Goal: Task Accomplishment & Management: Complete application form

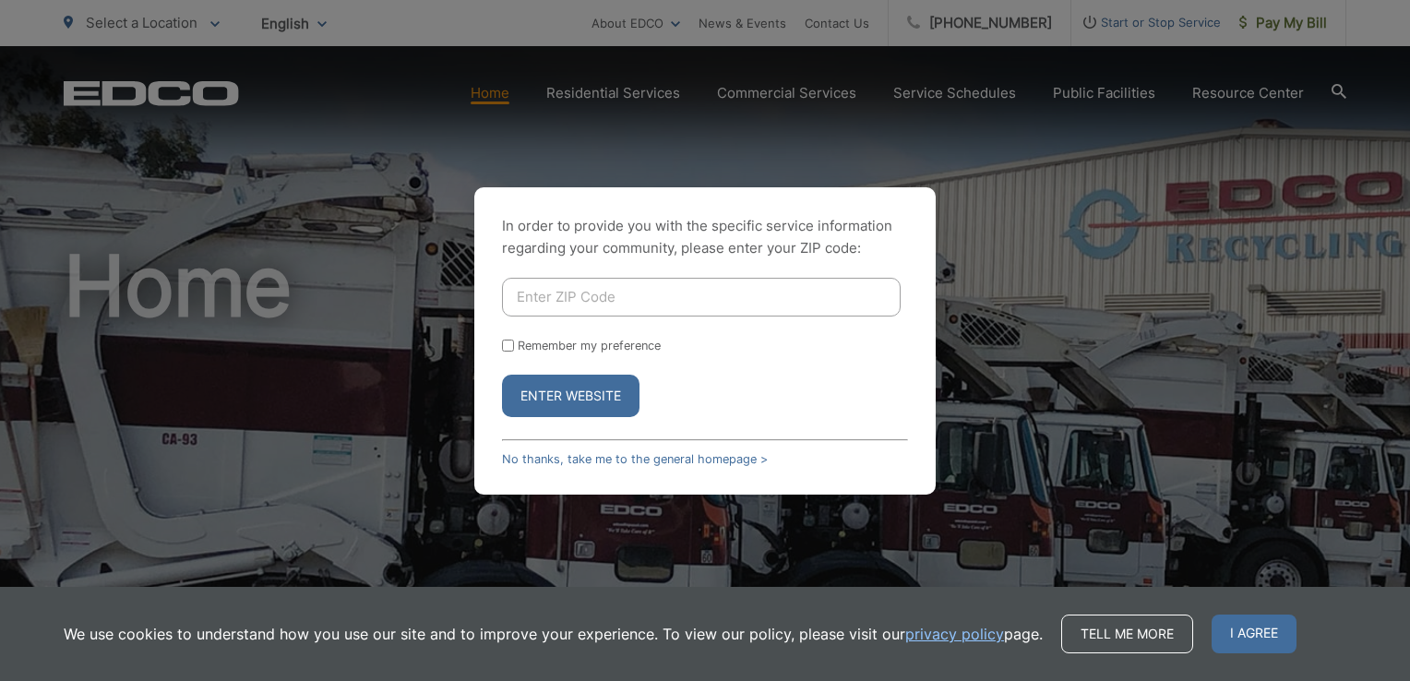
click at [673, 298] on input "Enter ZIP Code" at bounding box center [701, 297] width 399 height 39
type input "92069"
click at [535, 342] on label "Remember my preference" at bounding box center [589, 346] width 143 height 14
click at [514, 342] on input "Remember my preference" at bounding box center [508, 346] width 12 height 12
checkbox input "true"
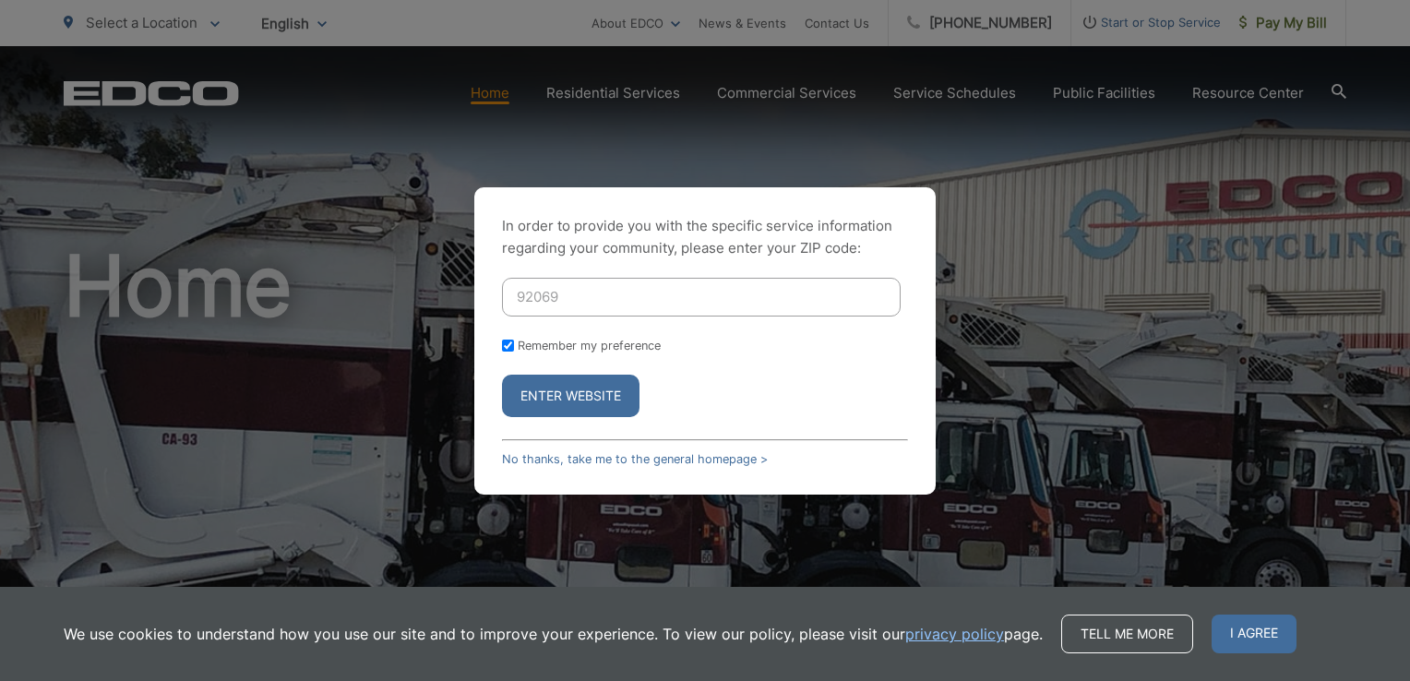
checkbox input "true"
click at [553, 390] on button "Enter Website" at bounding box center [570, 396] width 137 height 42
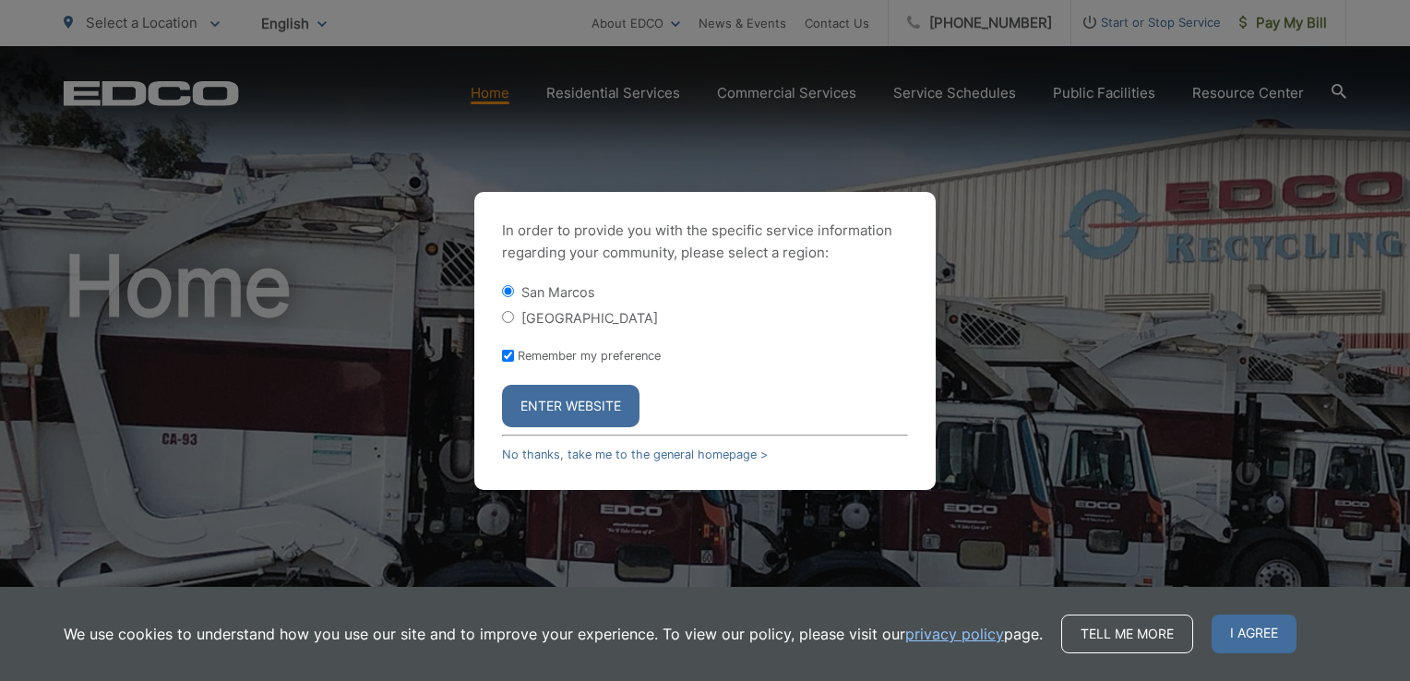
click at [553, 390] on button "Enter Website" at bounding box center [570, 406] width 137 height 42
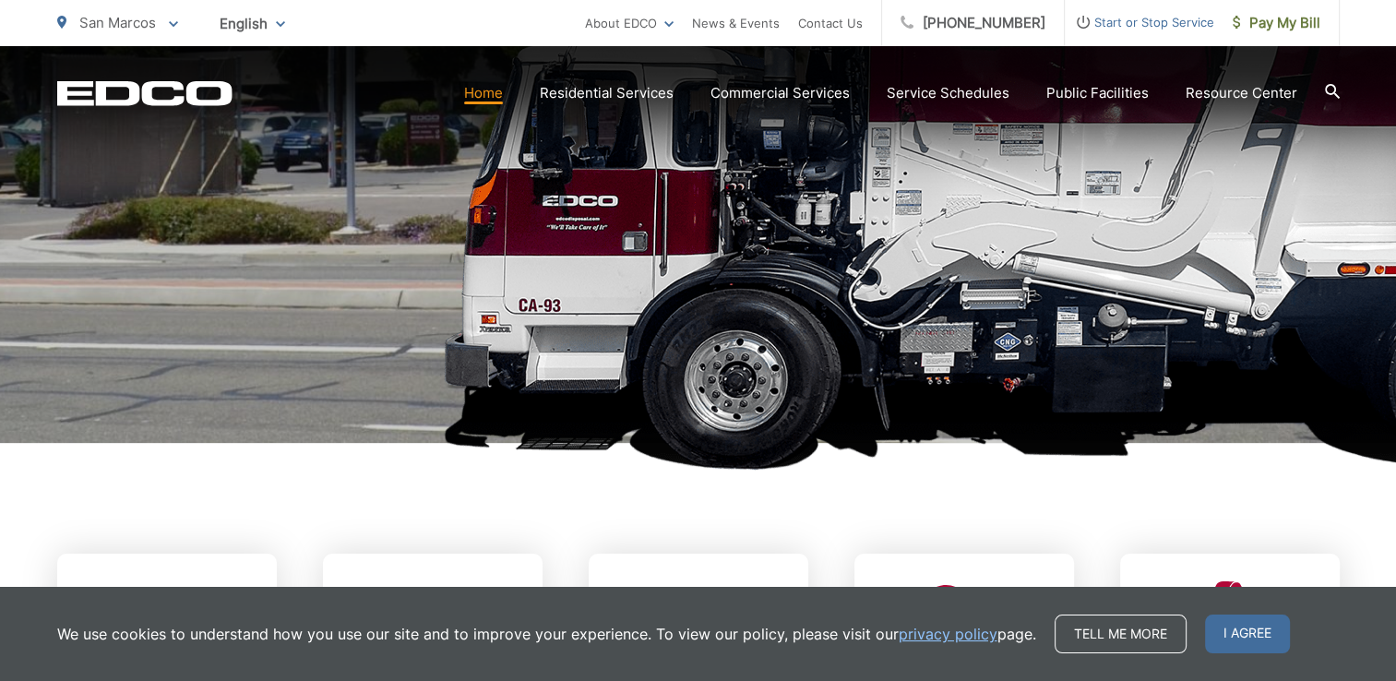
scroll to position [369, 0]
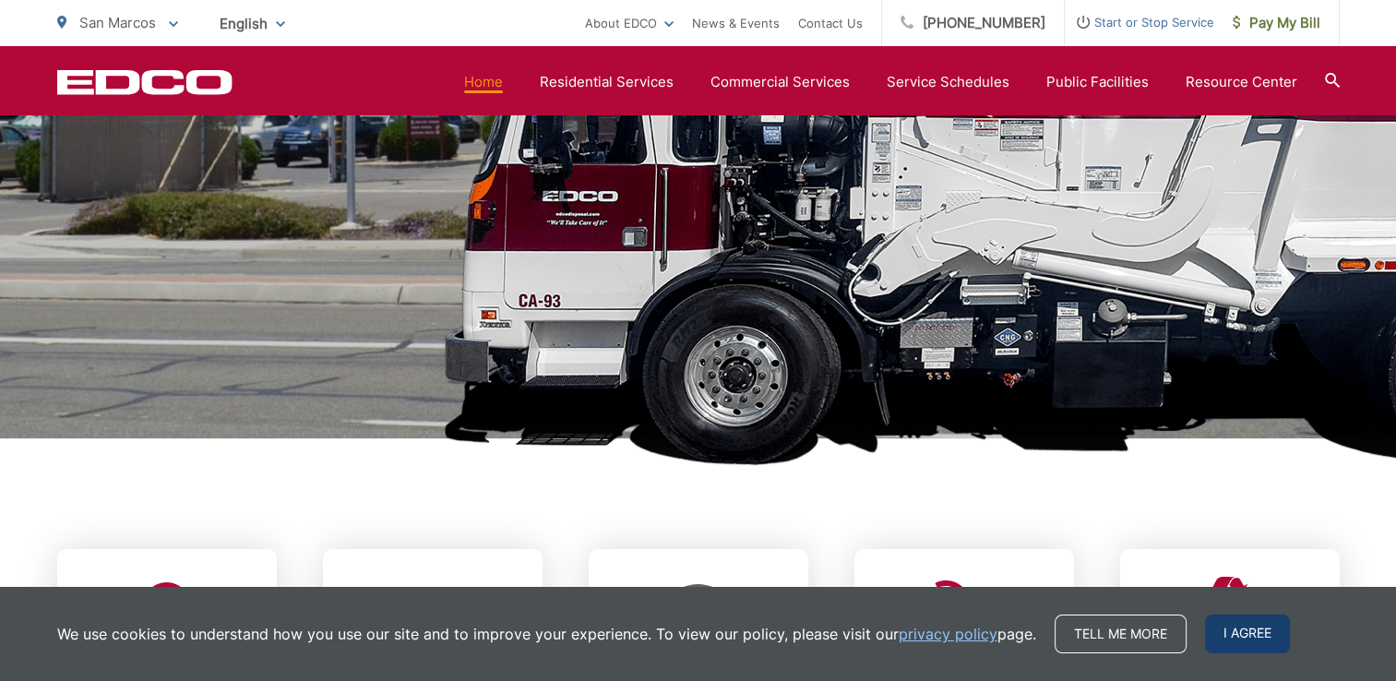
click at [1225, 634] on span "I agree" at bounding box center [1247, 633] width 85 height 39
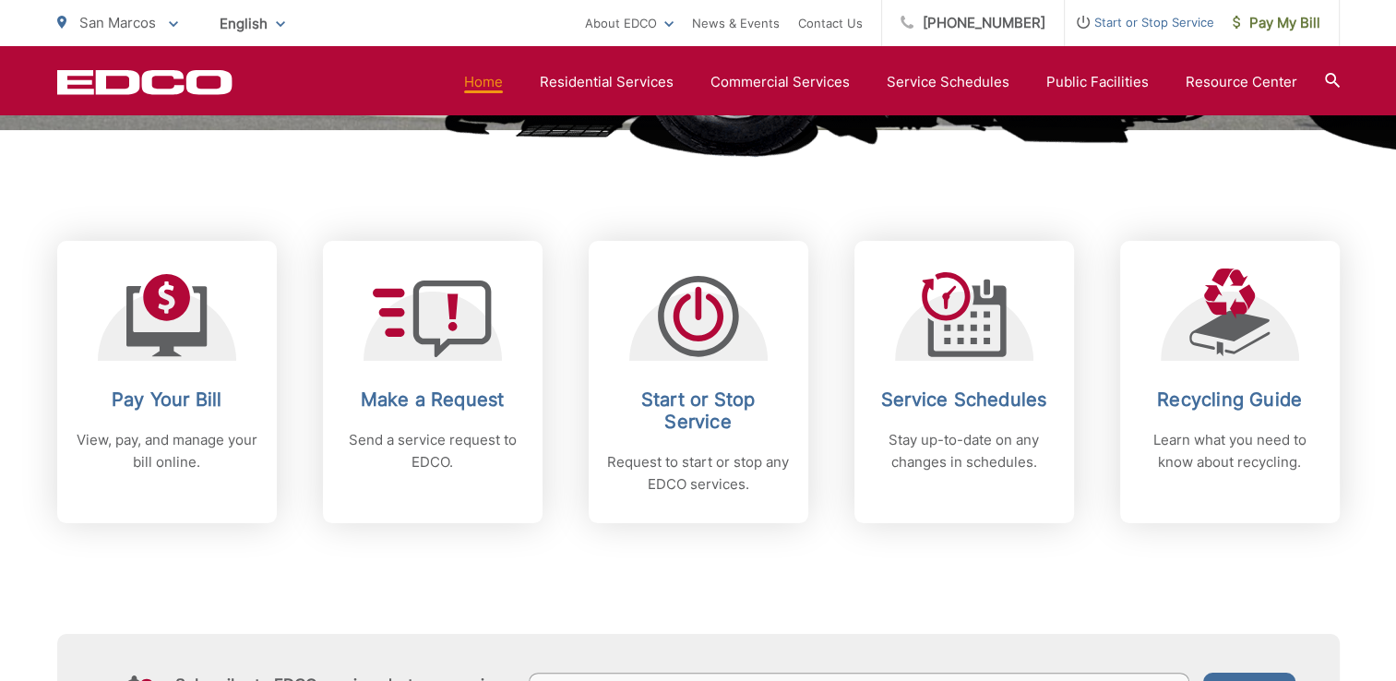
scroll to position [679, 0]
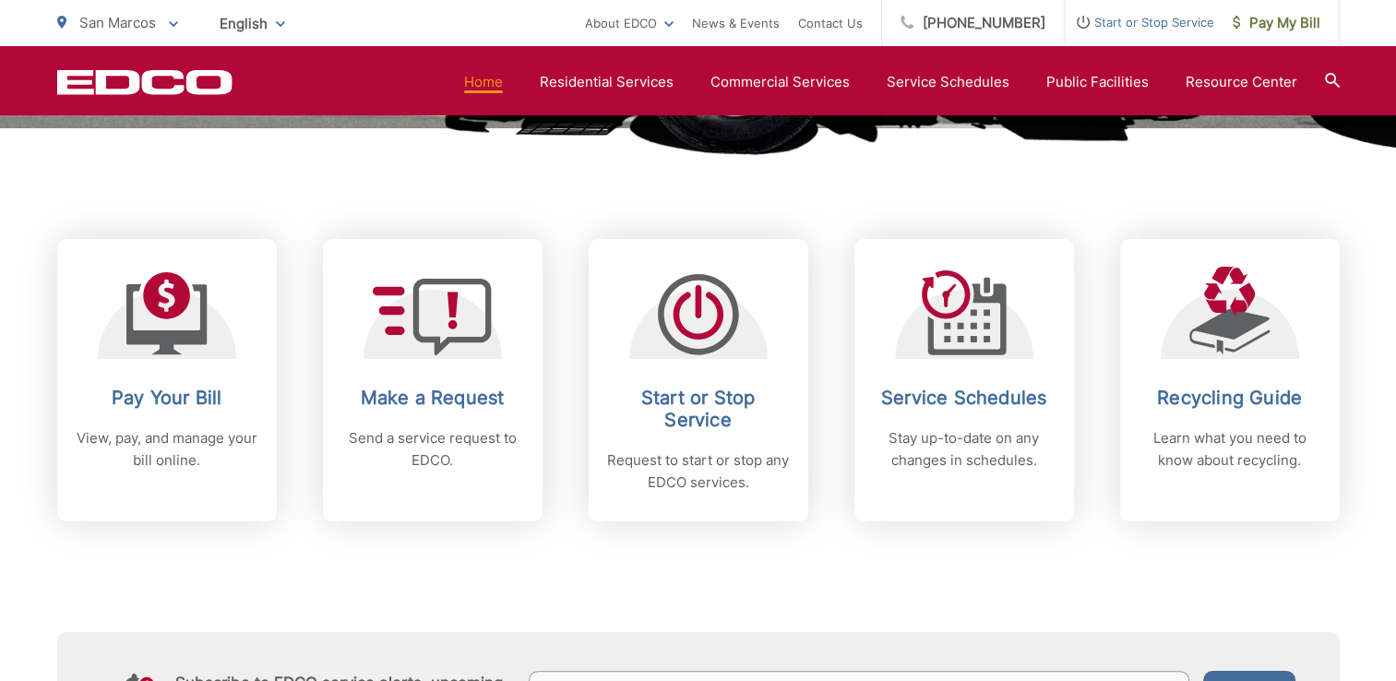
click at [886, 559] on div "Subscribe to EDCO service alerts, upcoming events & environmental news: Submit" at bounding box center [698, 636] width 1282 height 230
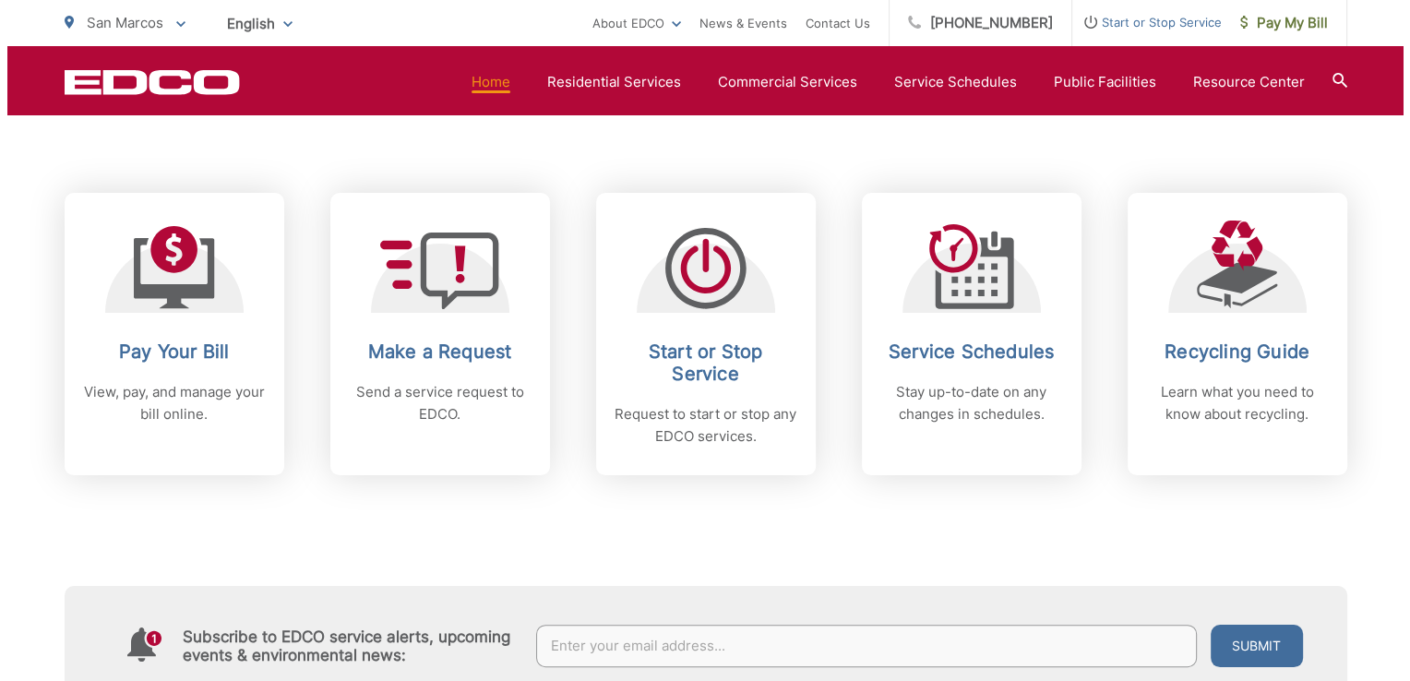
scroll to position [723, 0]
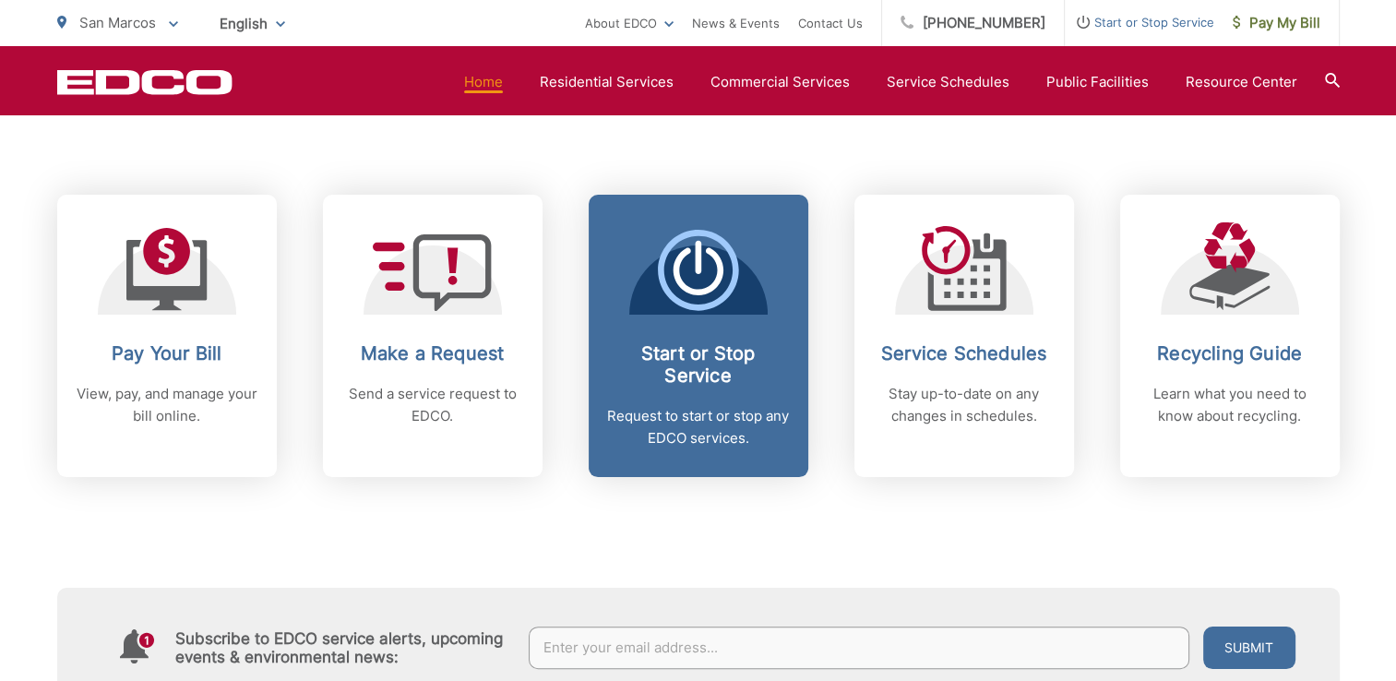
click at [668, 376] on h2 "Start or Stop Service" at bounding box center [698, 364] width 183 height 44
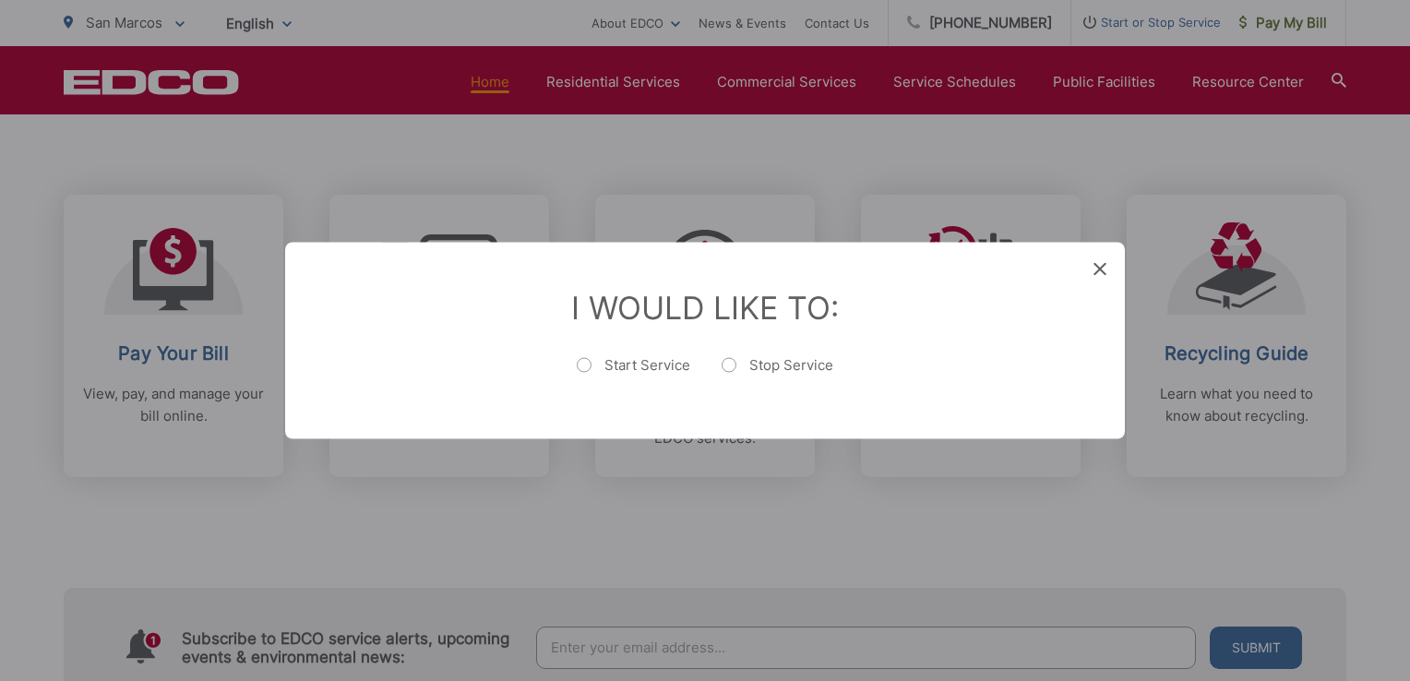
click at [655, 370] on label "Start Service" at bounding box center [633, 374] width 113 height 37
radio input "true"
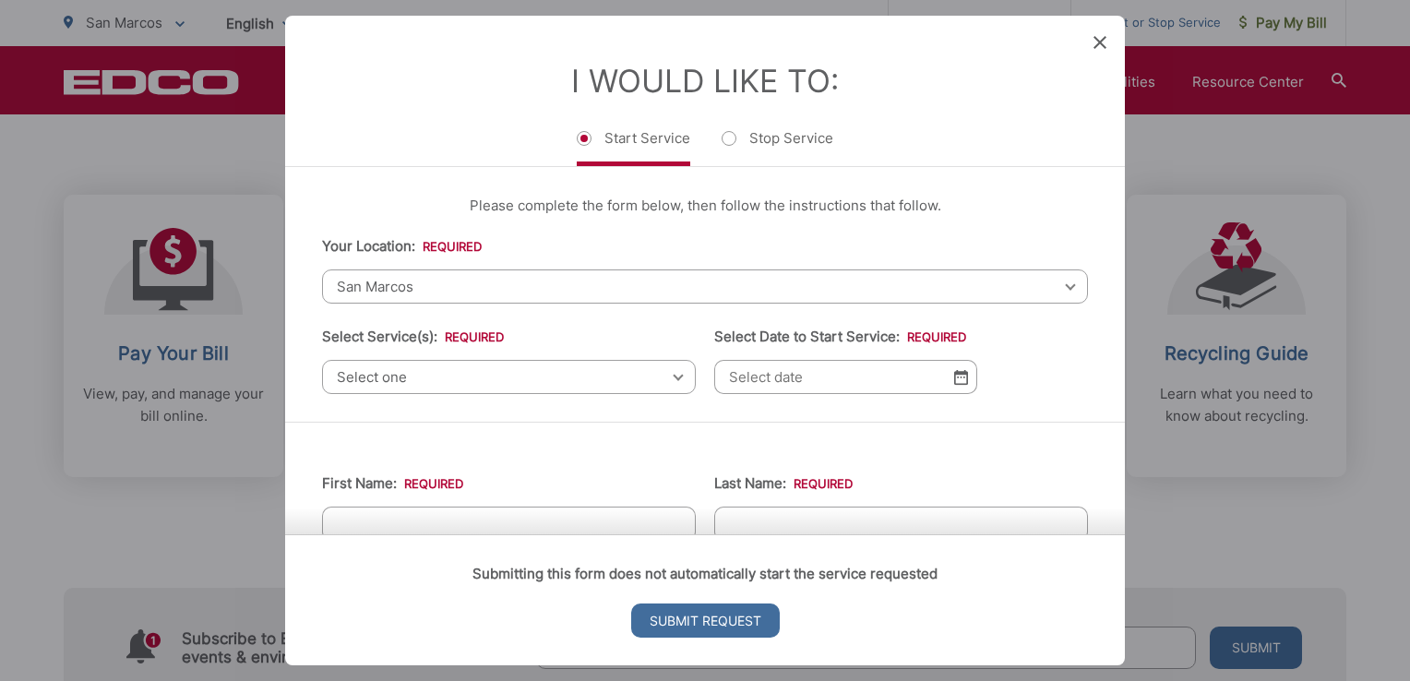
click at [631, 291] on span "San Marcos" at bounding box center [705, 286] width 766 height 34
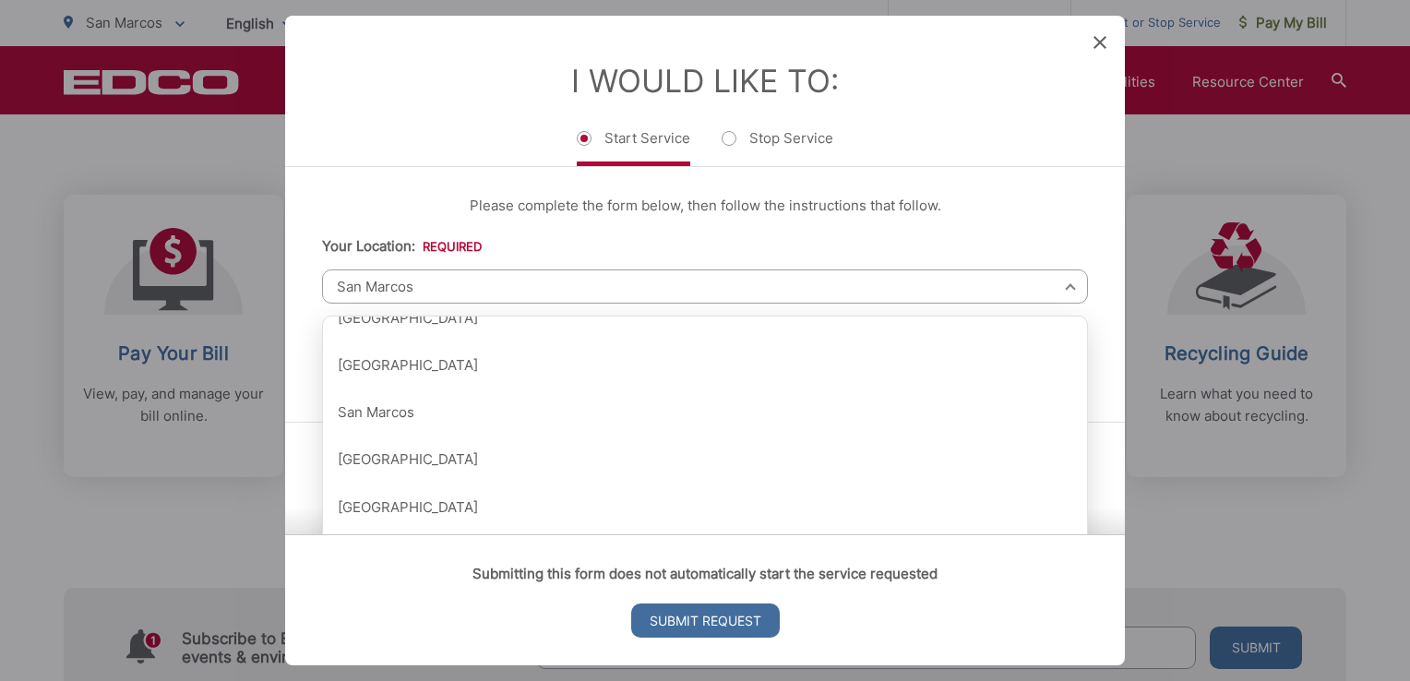
scroll to position [2063, 0]
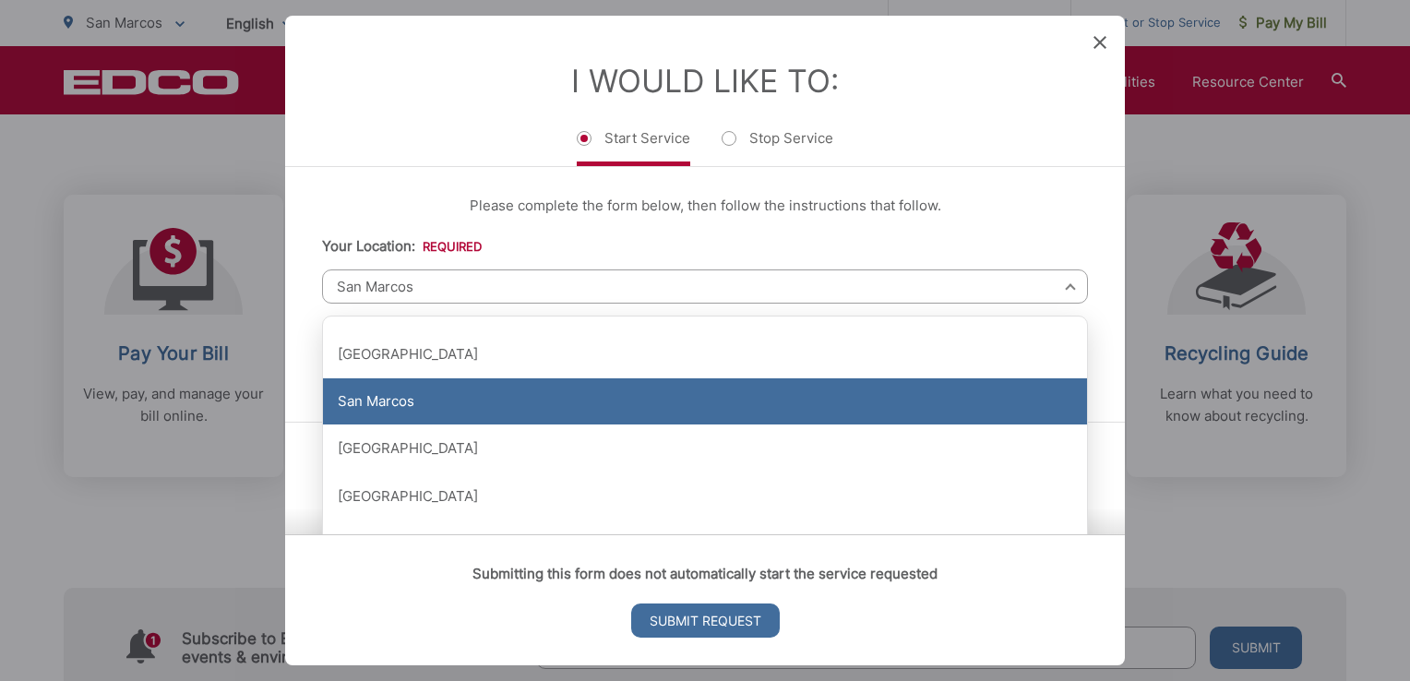
click at [542, 398] on div "San Marcos" at bounding box center [705, 401] width 764 height 46
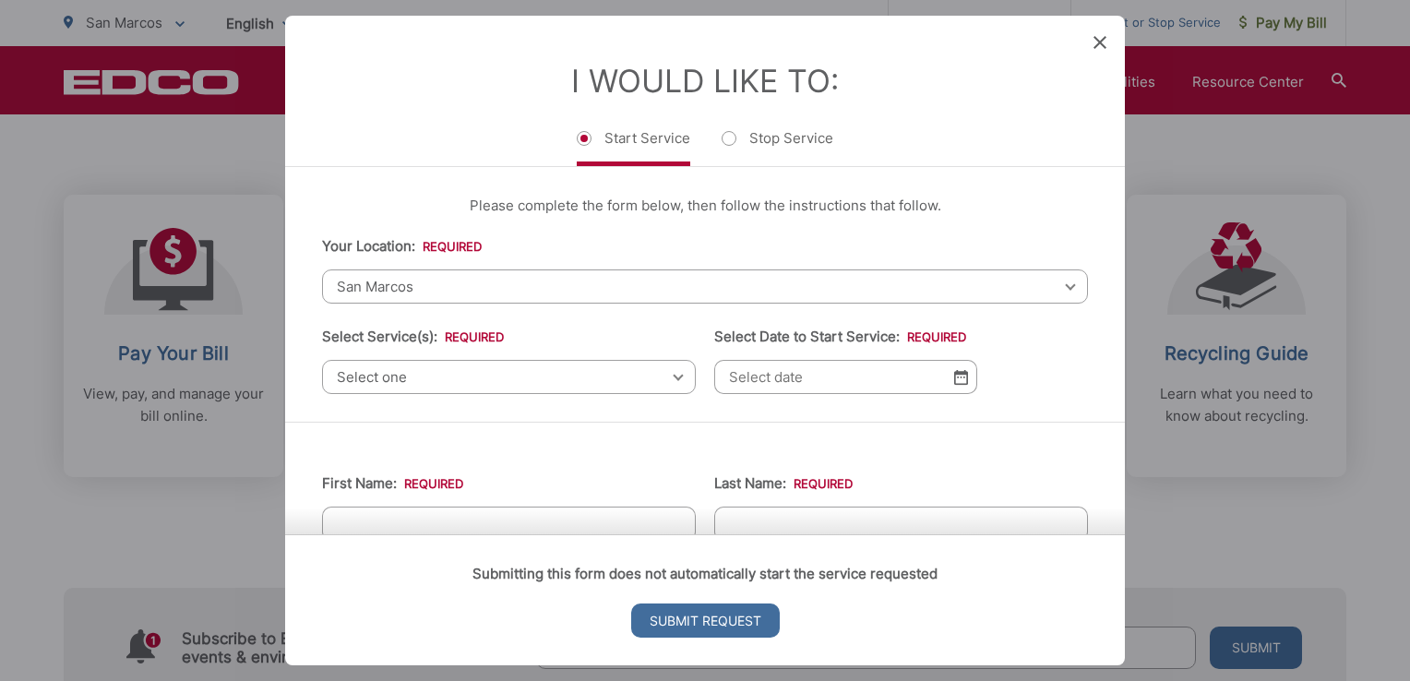
click at [668, 377] on div "Select one Select one Residential Curbside Pickup Commercial/Business Services …" at bounding box center [509, 377] width 374 height 34
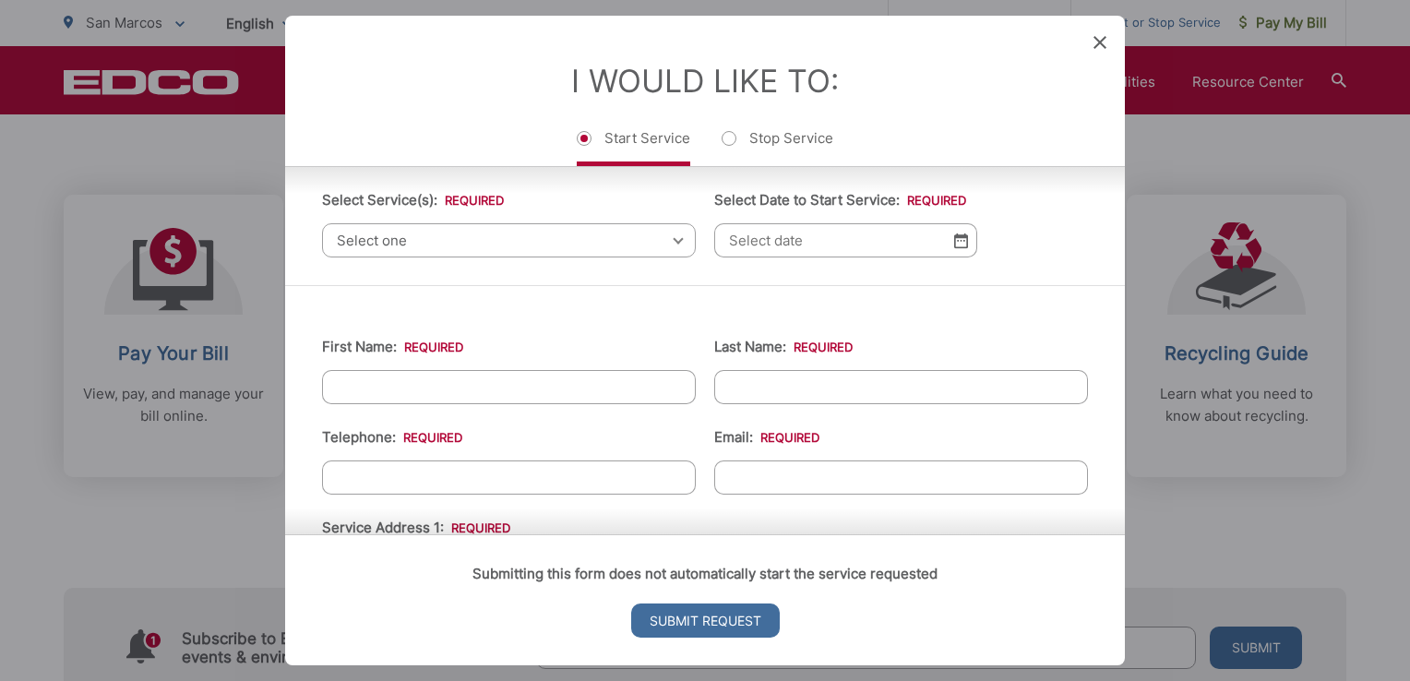
scroll to position [140, 0]
click at [625, 255] on div "Please complete the form below, then follow the instructions that follow. Your …" at bounding box center [705, 154] width 840 height 255
click at [490, 227] on span "Select one" at bounding box center [509, 237] width 374 height 34
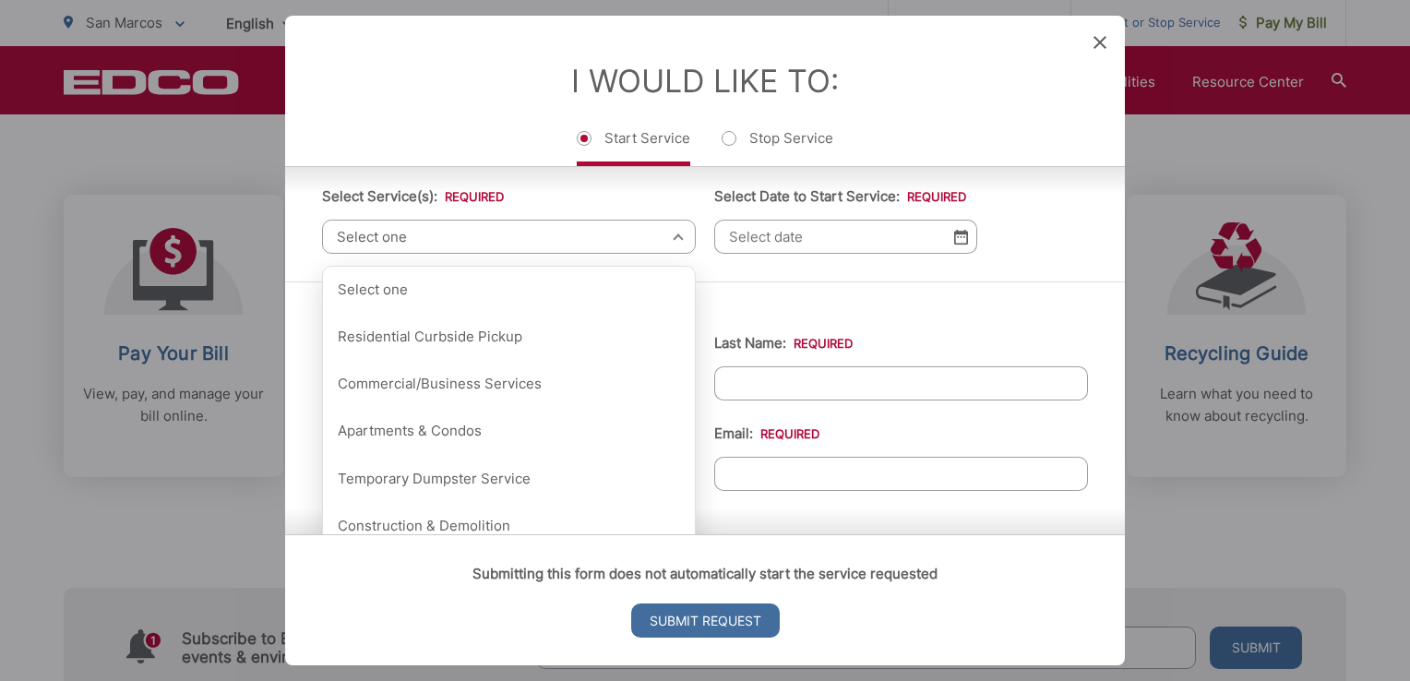
click at [490, 227] on span "Select one" at bounding box center [509, 237] width 374 height 34
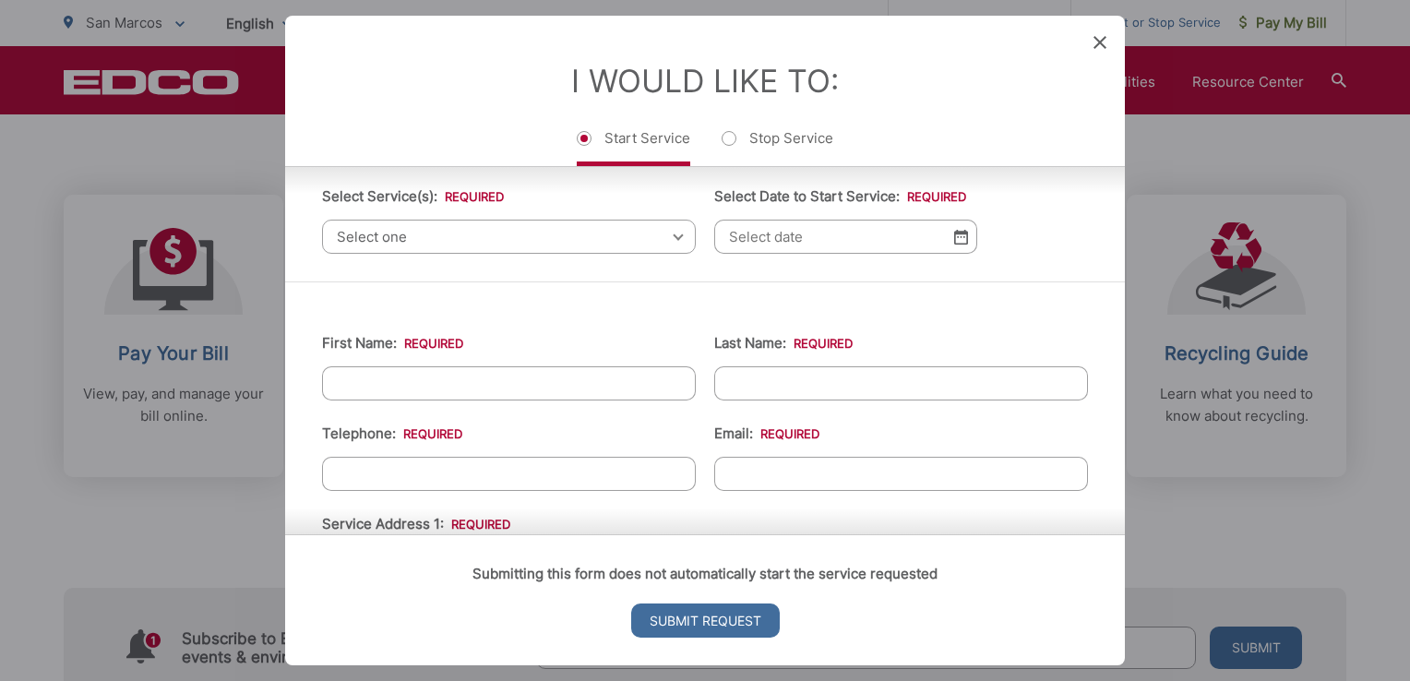
click at [490, 227] on span "Select one" at bounding box center [509, 237] width 374 height 34
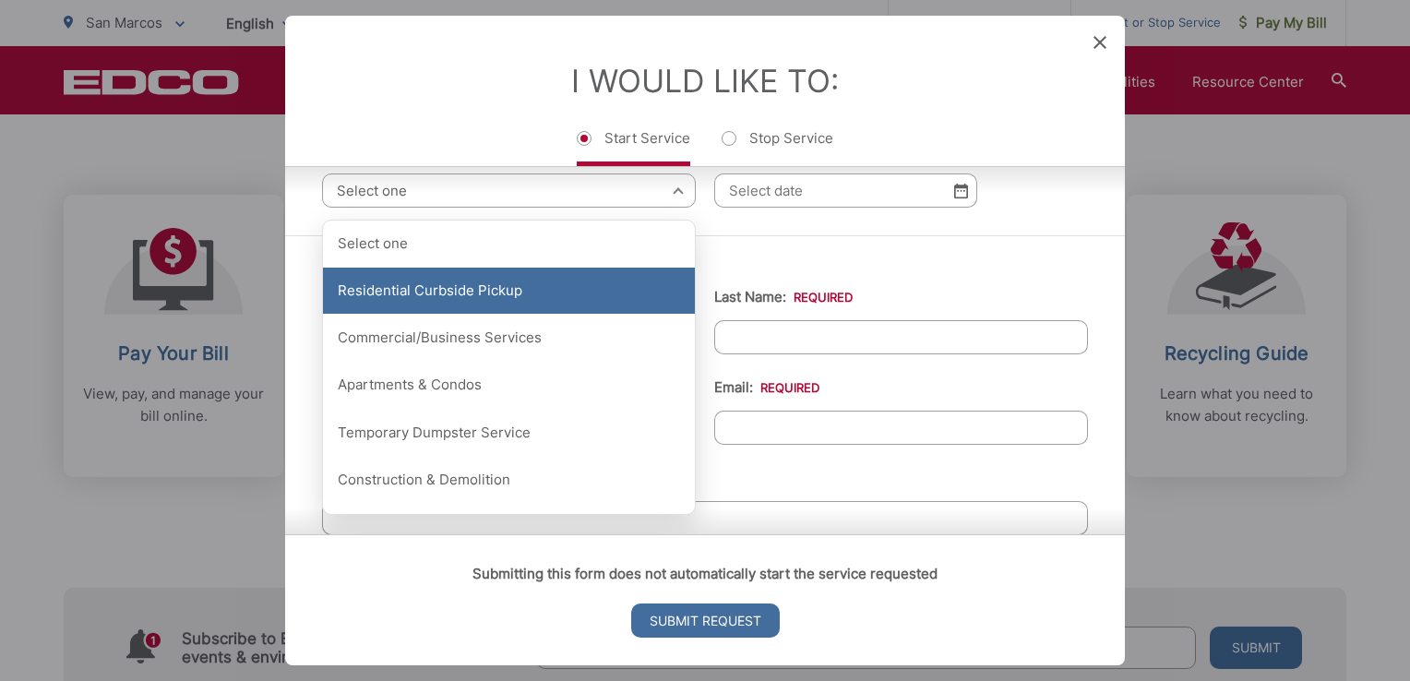
scroll to position [177, 0]
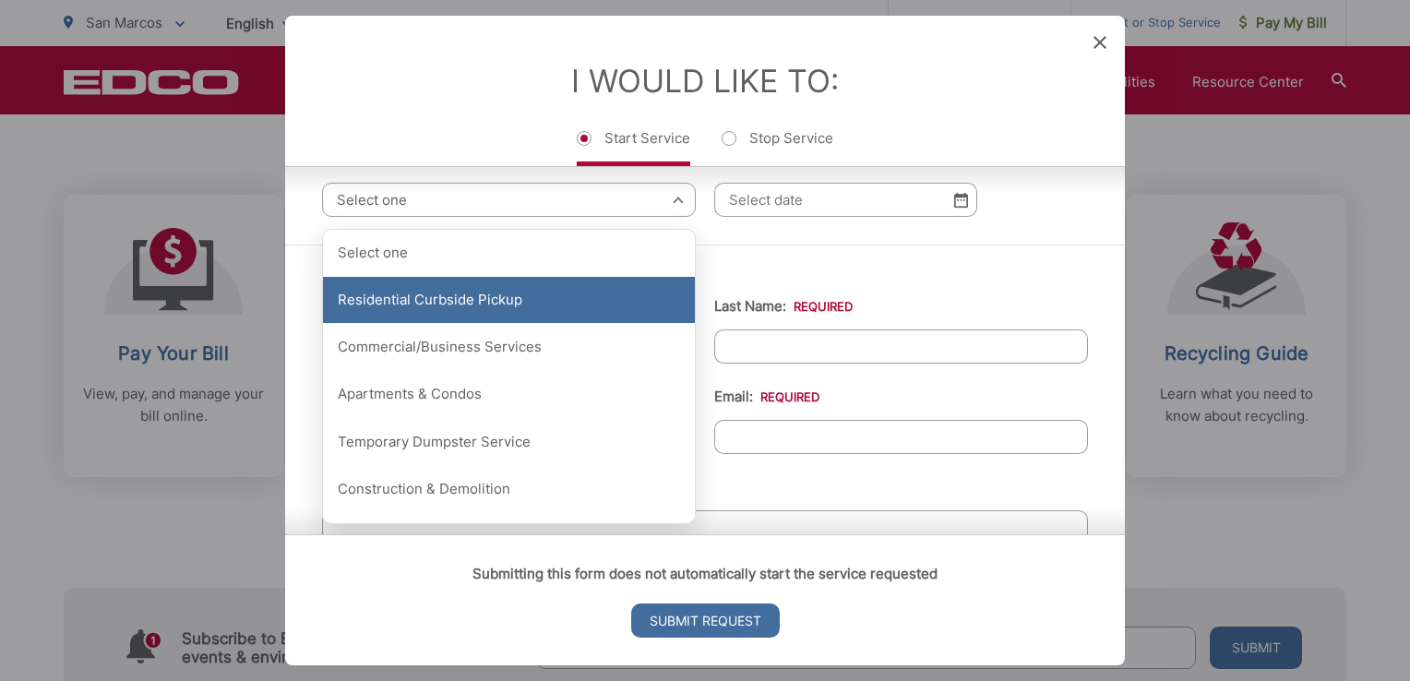
click at [491, 303] on div "Residential Curbside Pickup" at bounding box center [509, 300] width 372 height 46
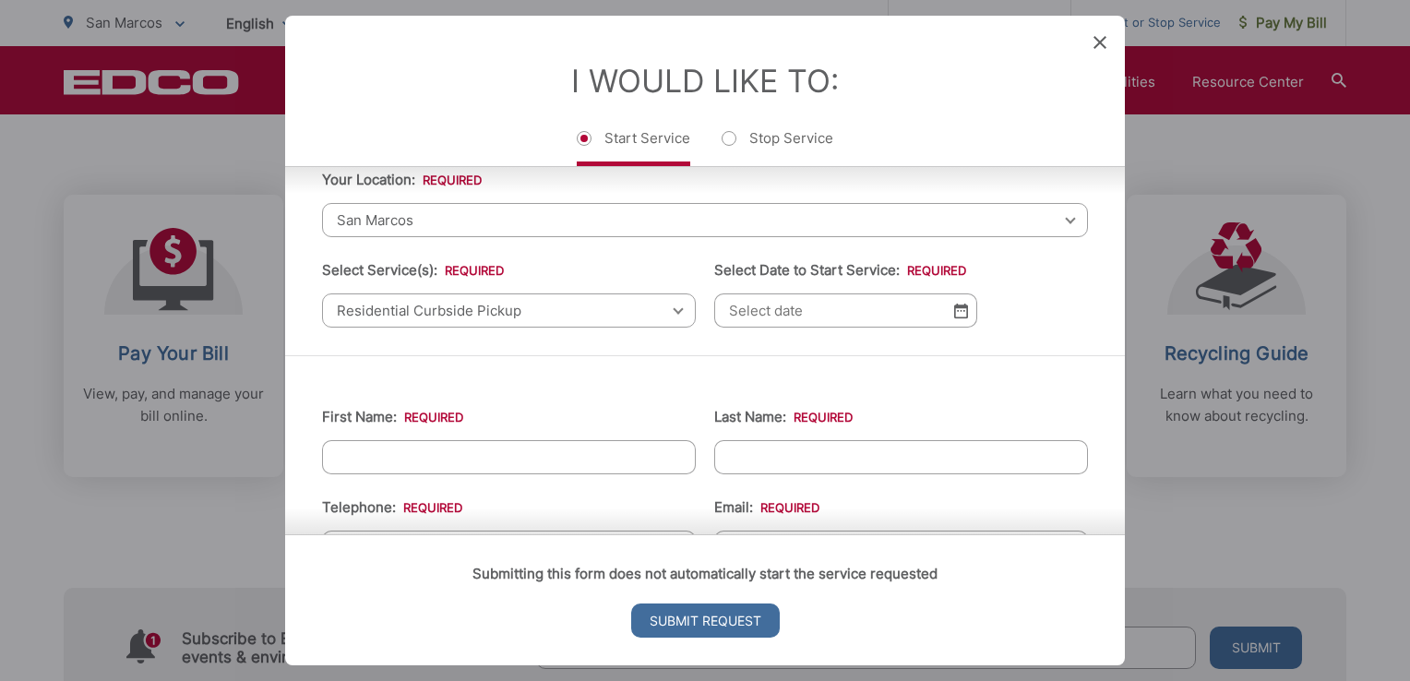
scroll to position [63, 0]
click at [954, 318] on img at bounding box center [961, 314] width 14 height 16
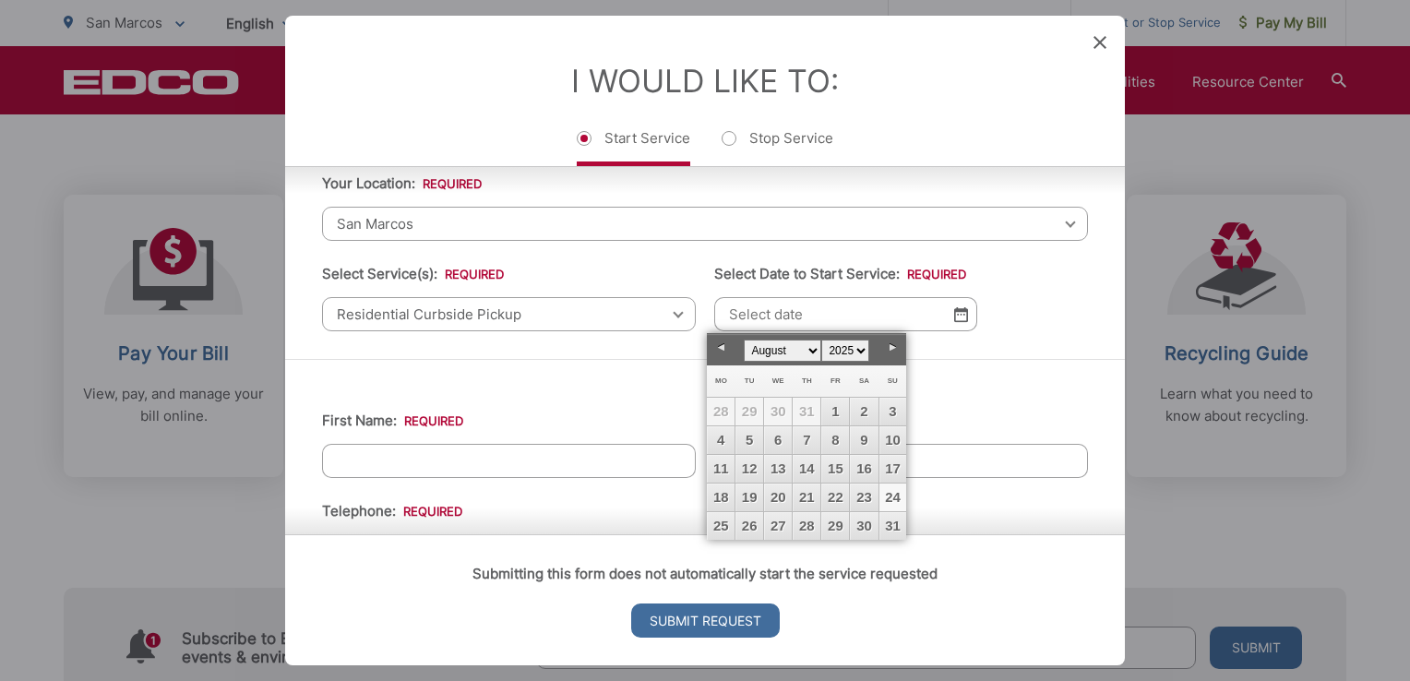
click at [808, 354] on select "January February March April May June July August September October November De…" at bounding box center [782, 351] width 77 height 22
click at [721, 412] on link "1" at bounding box center [721, 412] width 28 height 28
type input "09/01/2025"
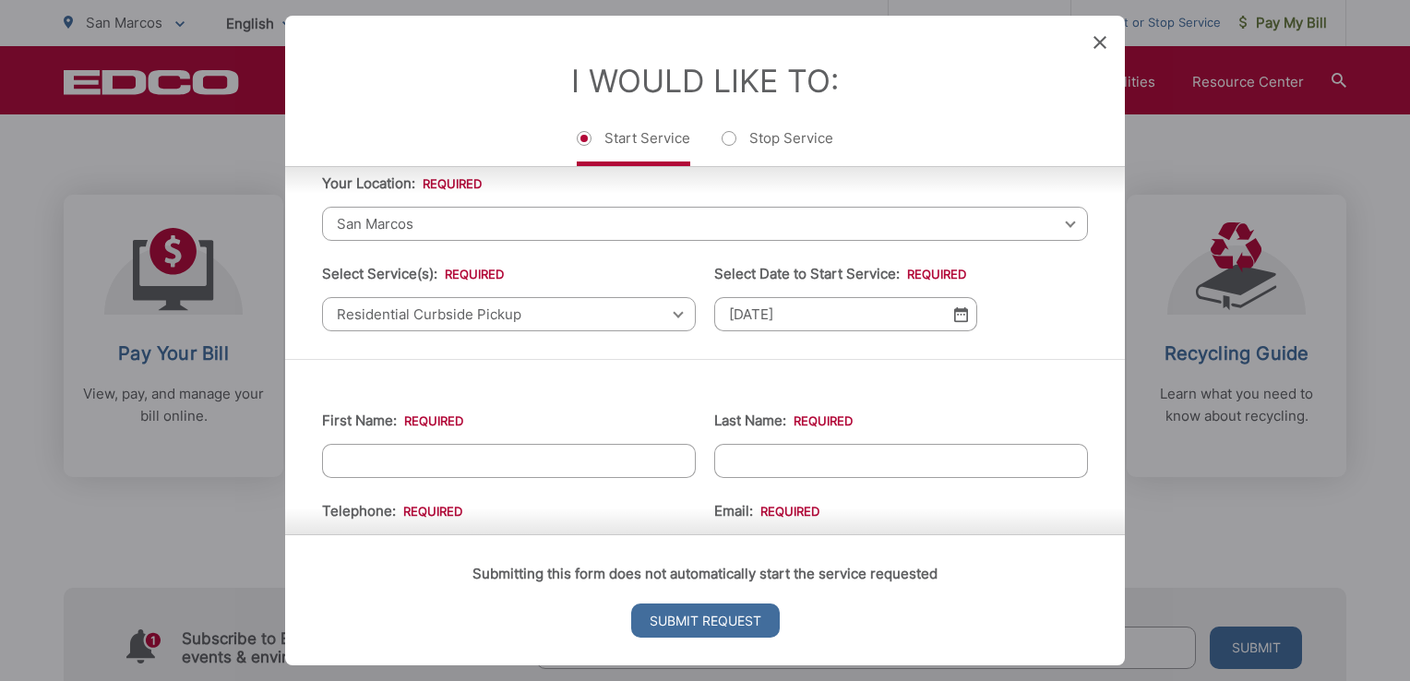
scroll to position [95, 0]
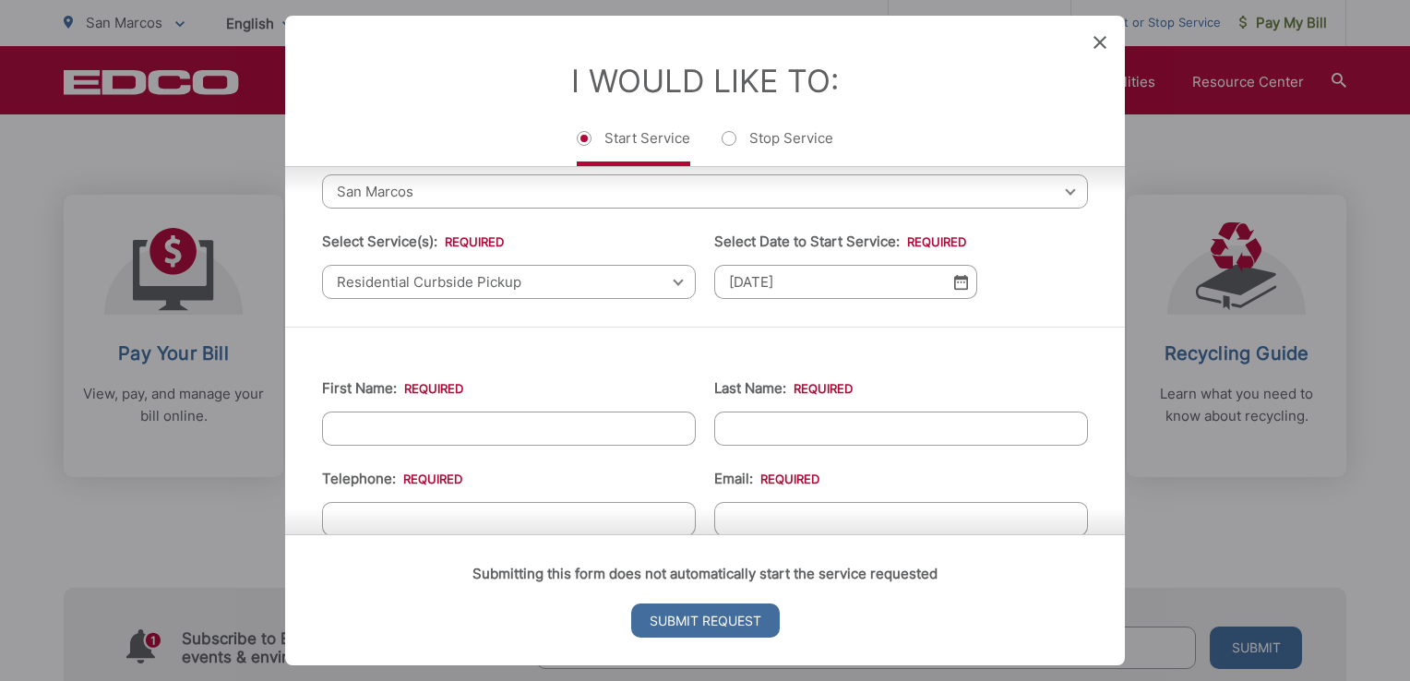
click at [640, 415] on input "First Name: *" at bounding box center [509, 428] width 374 height 34
type input "Thomas"
type input "Rickabaugh"
type input "3364147909"
type input "trickabaugh1@gmail.com"
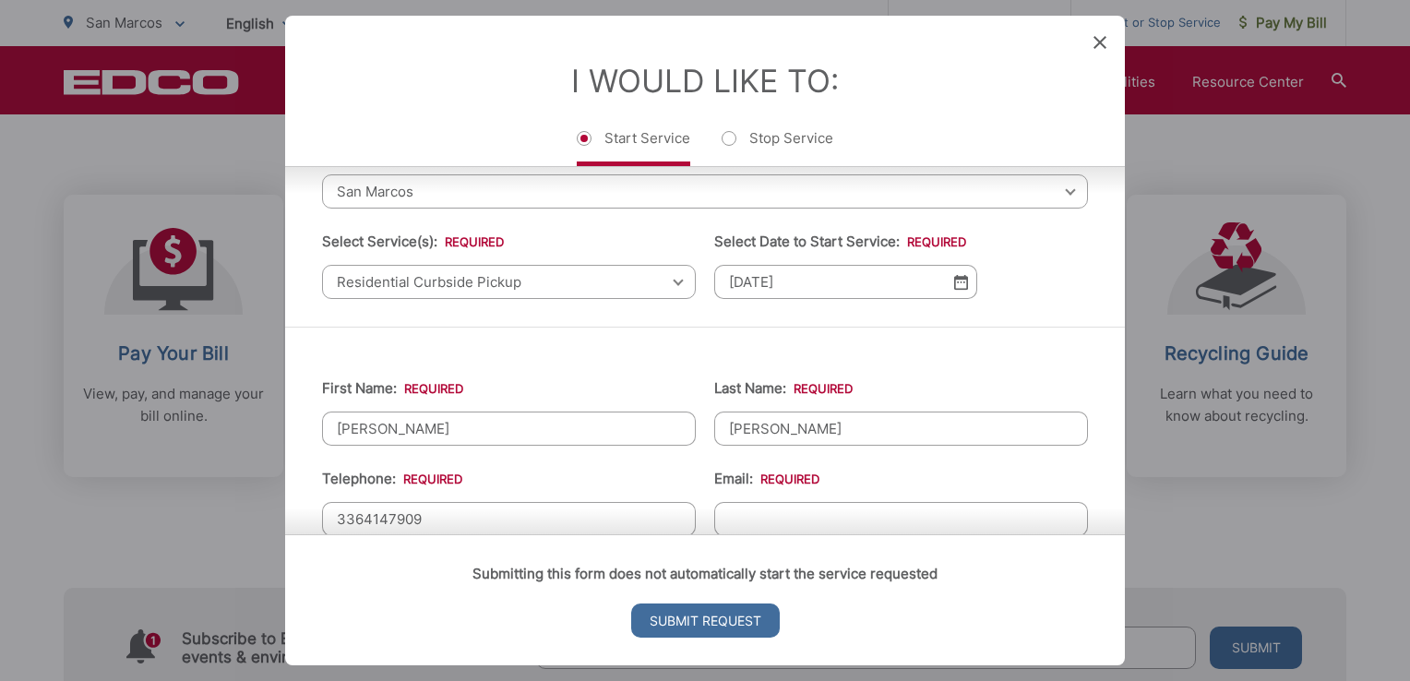
type input "Carlsbad"
type input "92008"
type input "3676 Azure Circle"
type input "(336) 414-7909"
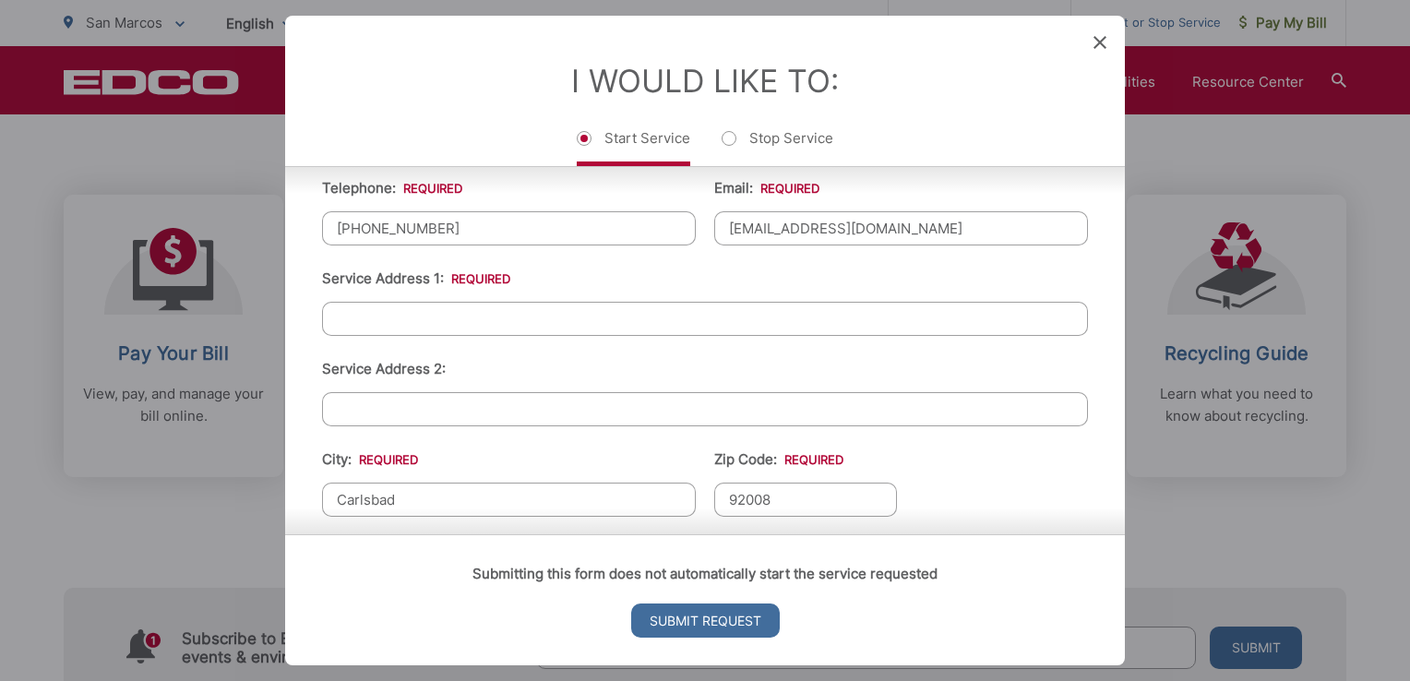
scroll to position [387, 0]
click at [626, 308] on input "Service Address 1: *" at bounding box center [705, 317] width 766 height 34
paste input "1748 Avenida Regina"
click at [406, 307] on input "1748 1748 Avenida Regina" at bounding box center [705, 317] width 766 height 34
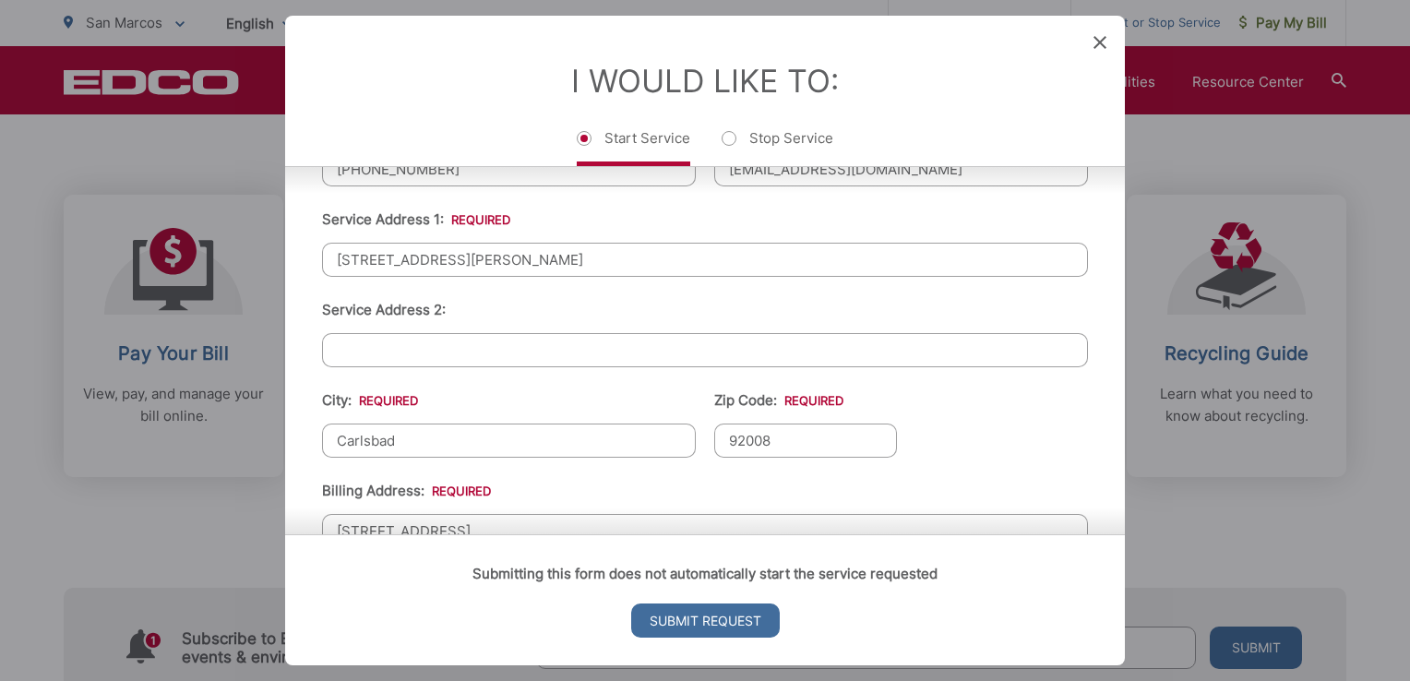
scroll to position [446, 0]
type input "1748 Avenida Regina"
click at [403, 428] on input "Carlsbad" at bounding box center [509, 440] width 374 height 34
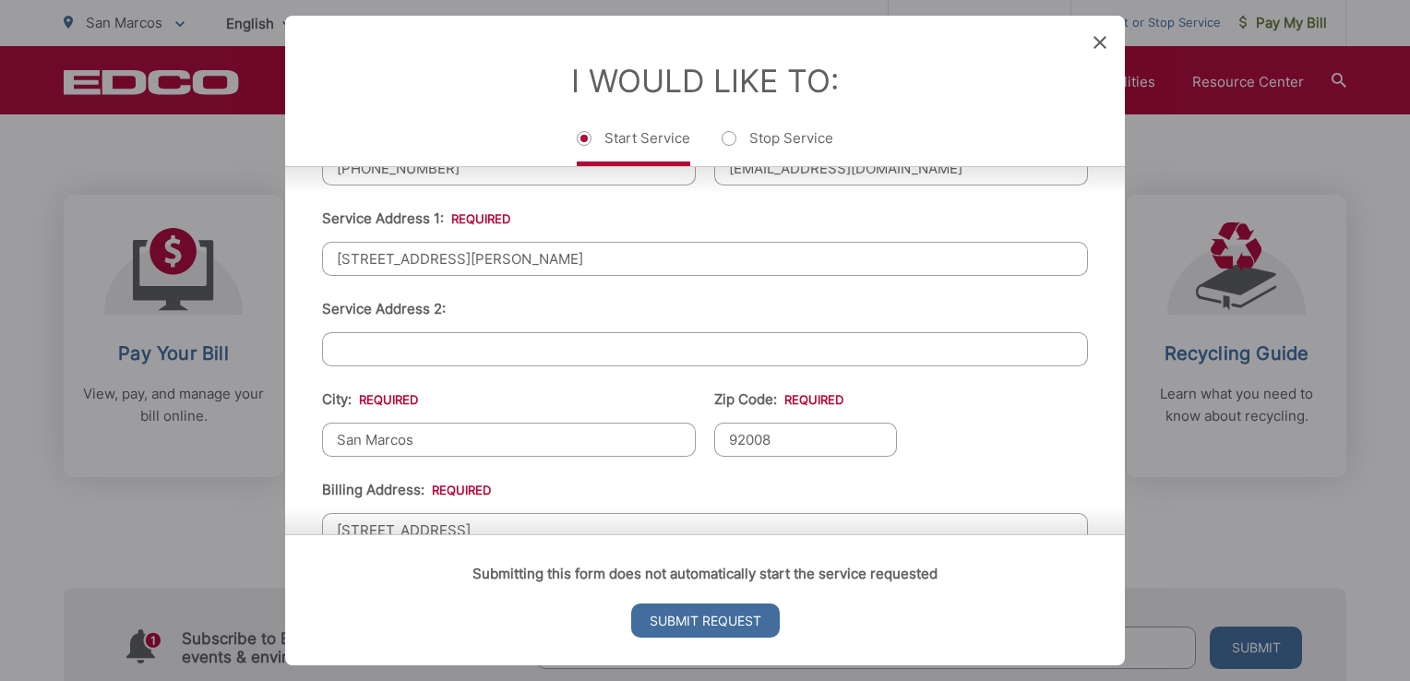
type input "San Marcos"
click at [754, 430] on input "92008" at bounding box center [805, 440] width 183 height 34
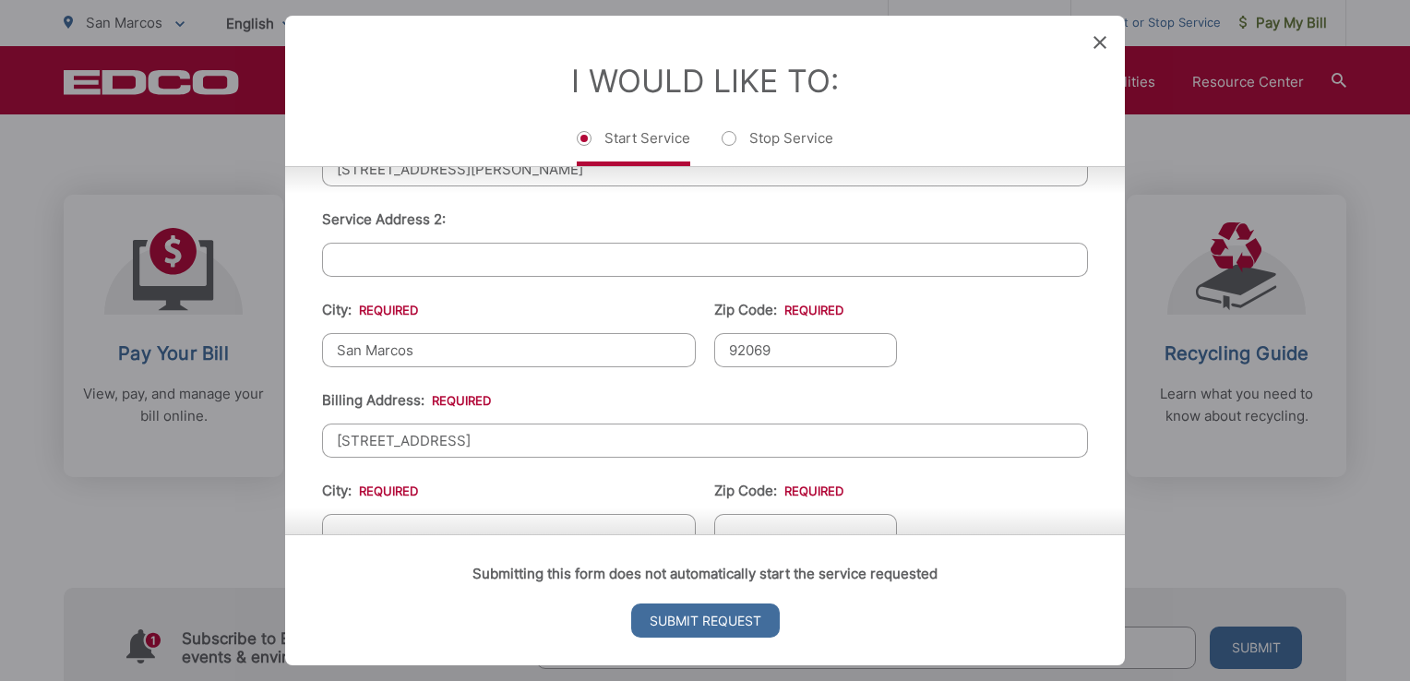
scroll to position [549, 0]
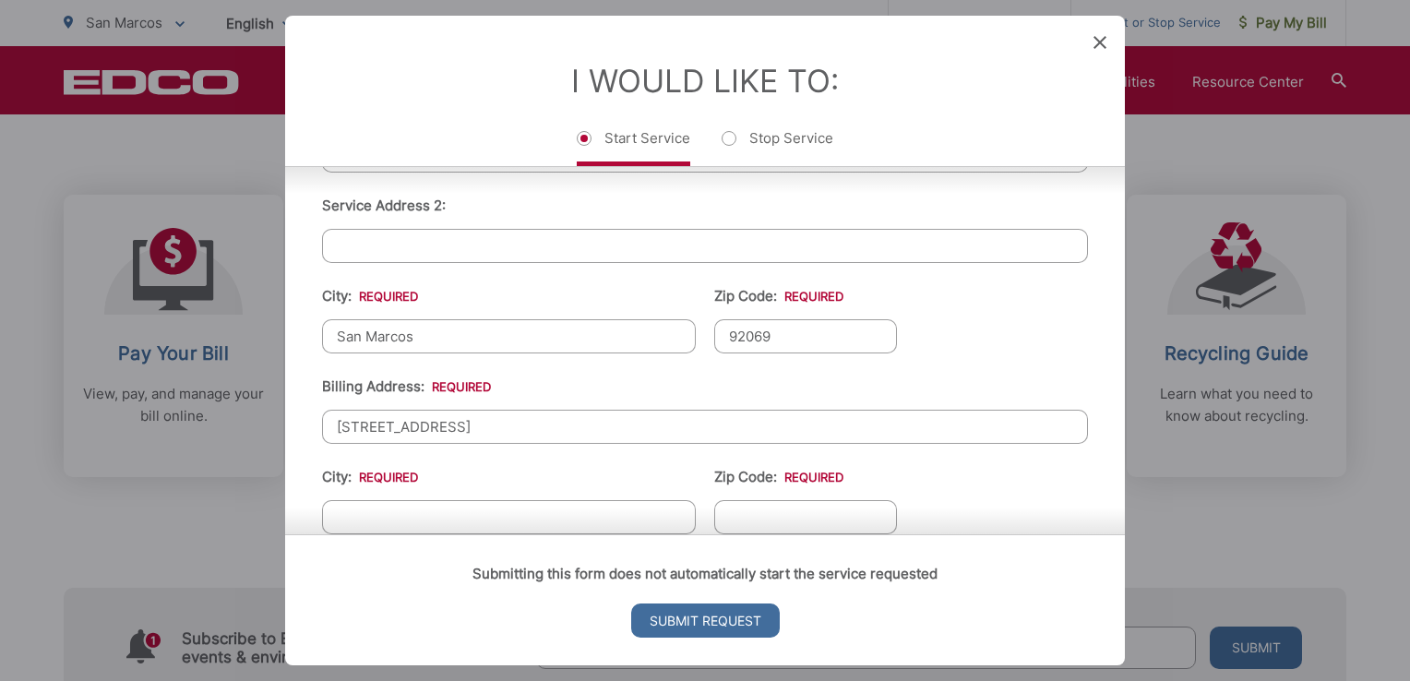
type input "92069"
click at [686, 422] on input "3676 Azure Circle" at bounding box center [705, 427] width 766 height 34
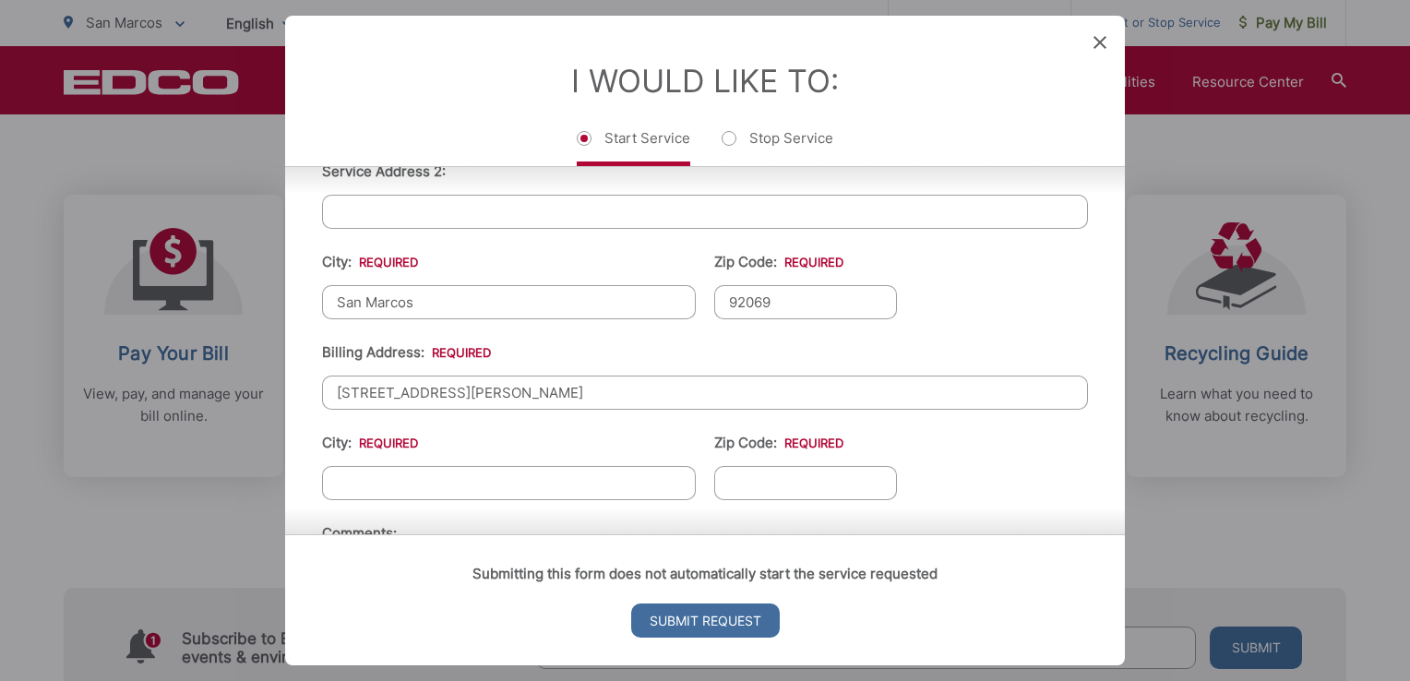
scroll to position [594, 0]
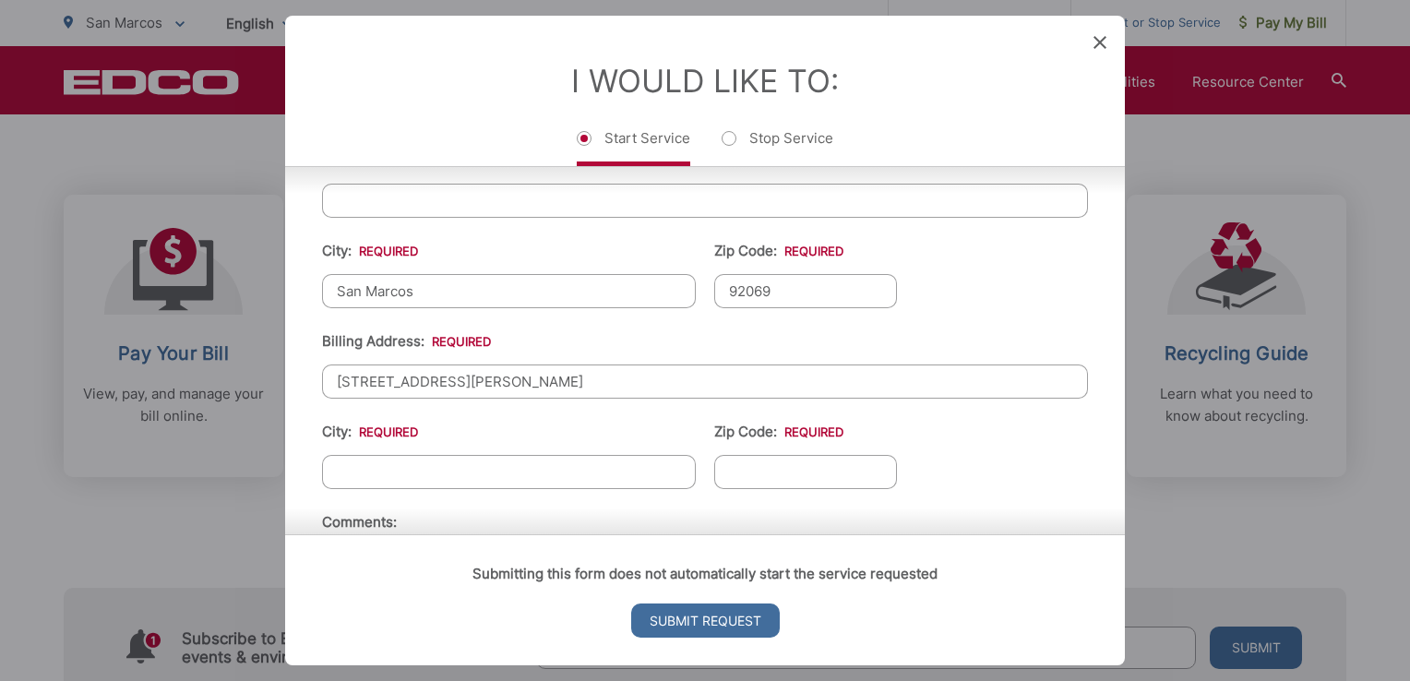
type input "1748 Avenida Regina"
click at [406, 278] on input "San Marcos" at bounding box center [509, 291] width 374 height 34
click at [453, 467] on input "City: *" at bounding box center [509, 472] width 374 height 34
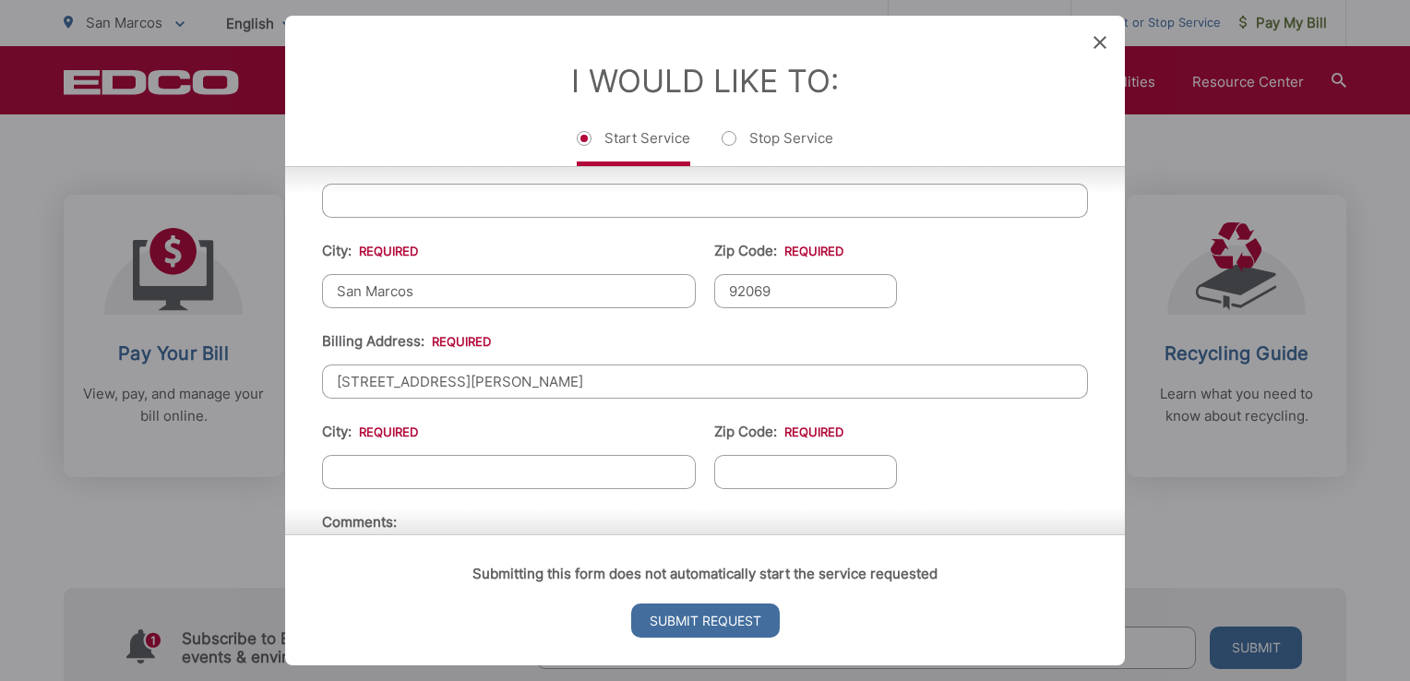
paste input "San Marcos"
type input "San Marcos"
click at [781, 471] on input "Zip Code: *" at bounding box center [805, 472] width 183 height 34
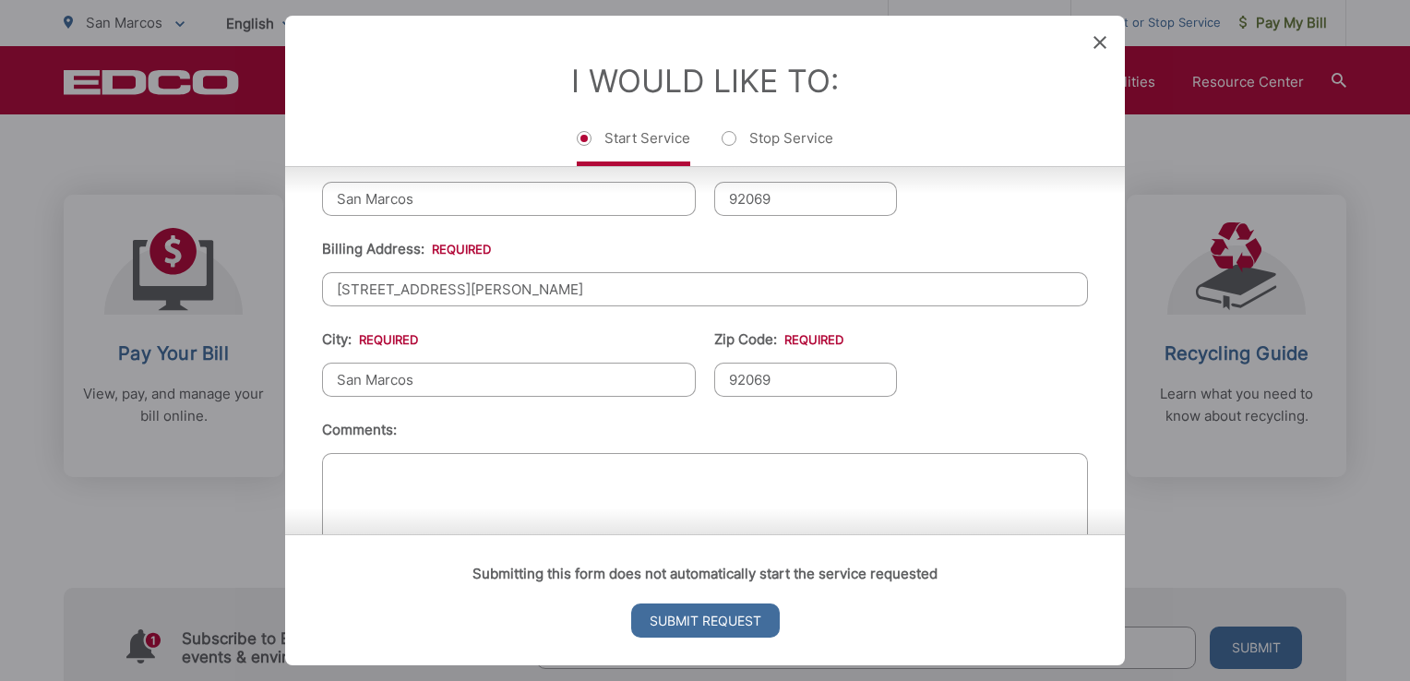
scroll to position [743, 0]
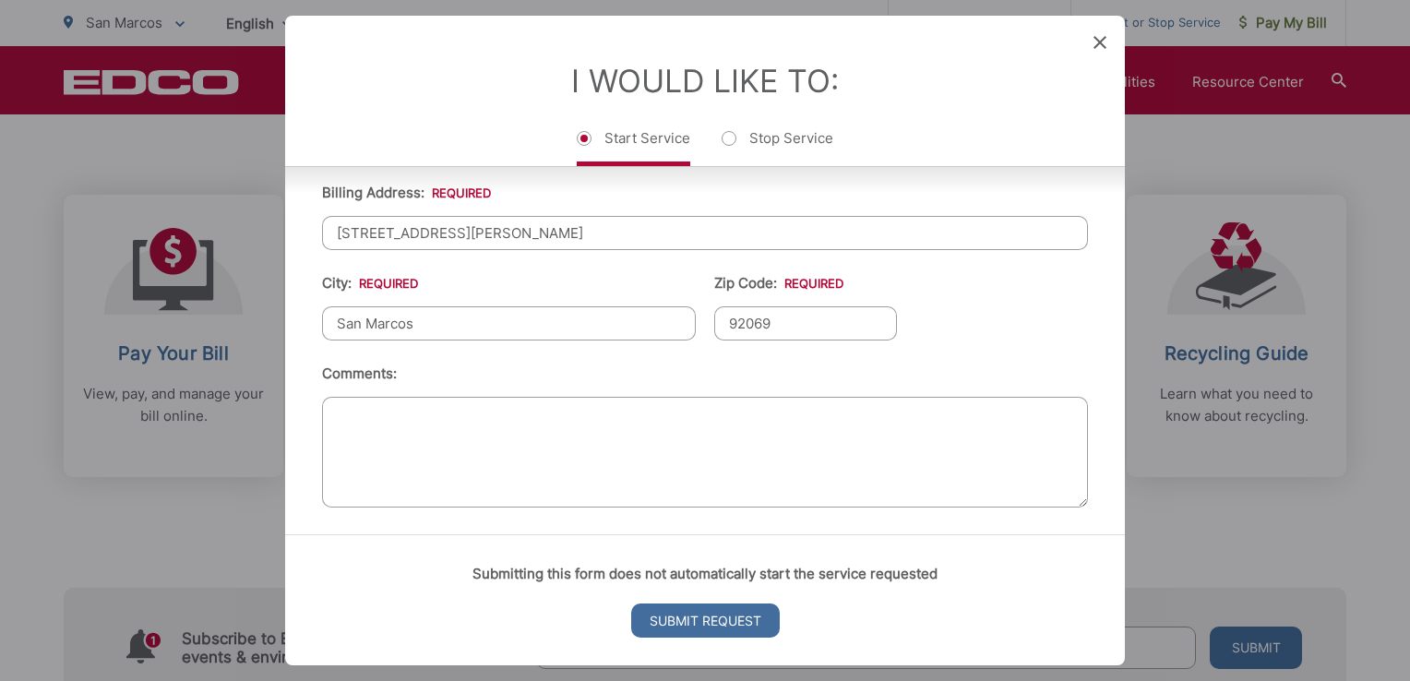
type input "92069"
click at [702, 611] on input "Submit Request" at bounding box center [705, 620] width 149 height 34
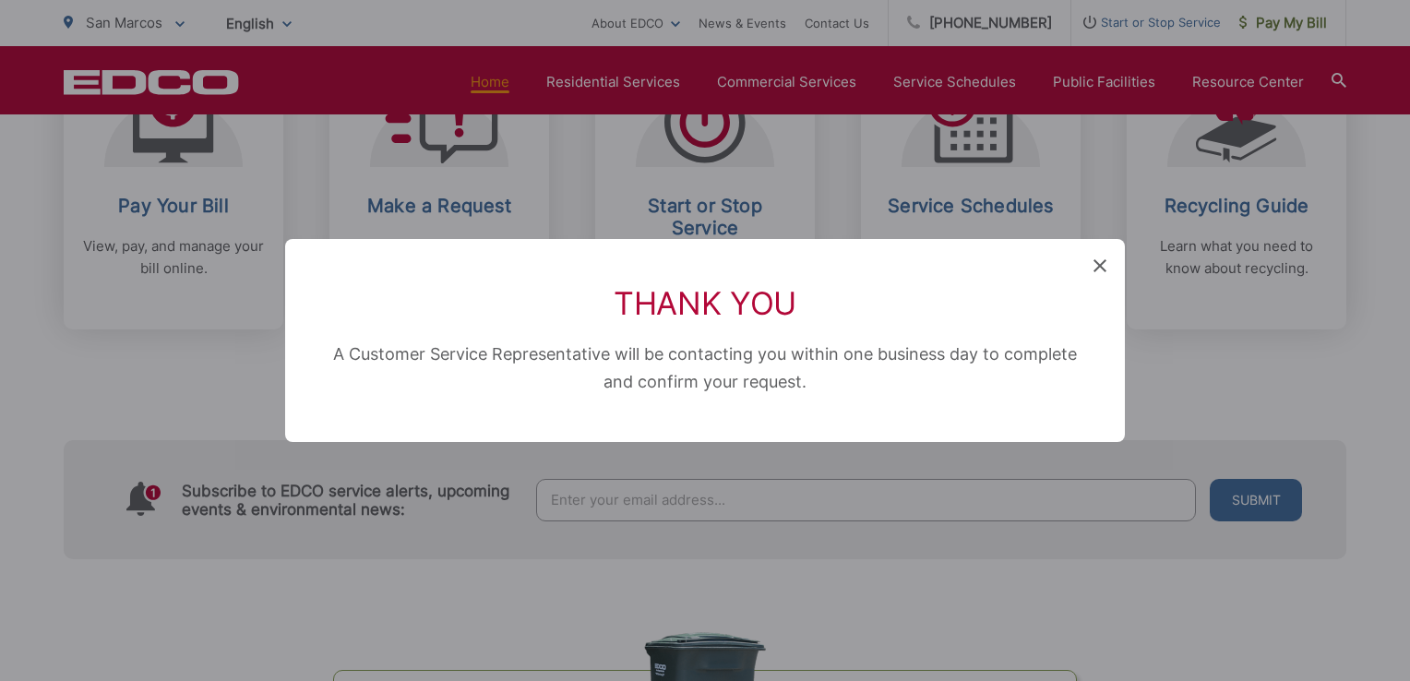
scroll to position [0, 0]
click at [1107, 268] on div "Thank You A Customer Service Representative will be contacting you within one b…" at bounding box center [705, 340] width 840 height 203
click at [1099, 268] on icon at bounding box center [1099, 265] width 13 height 13
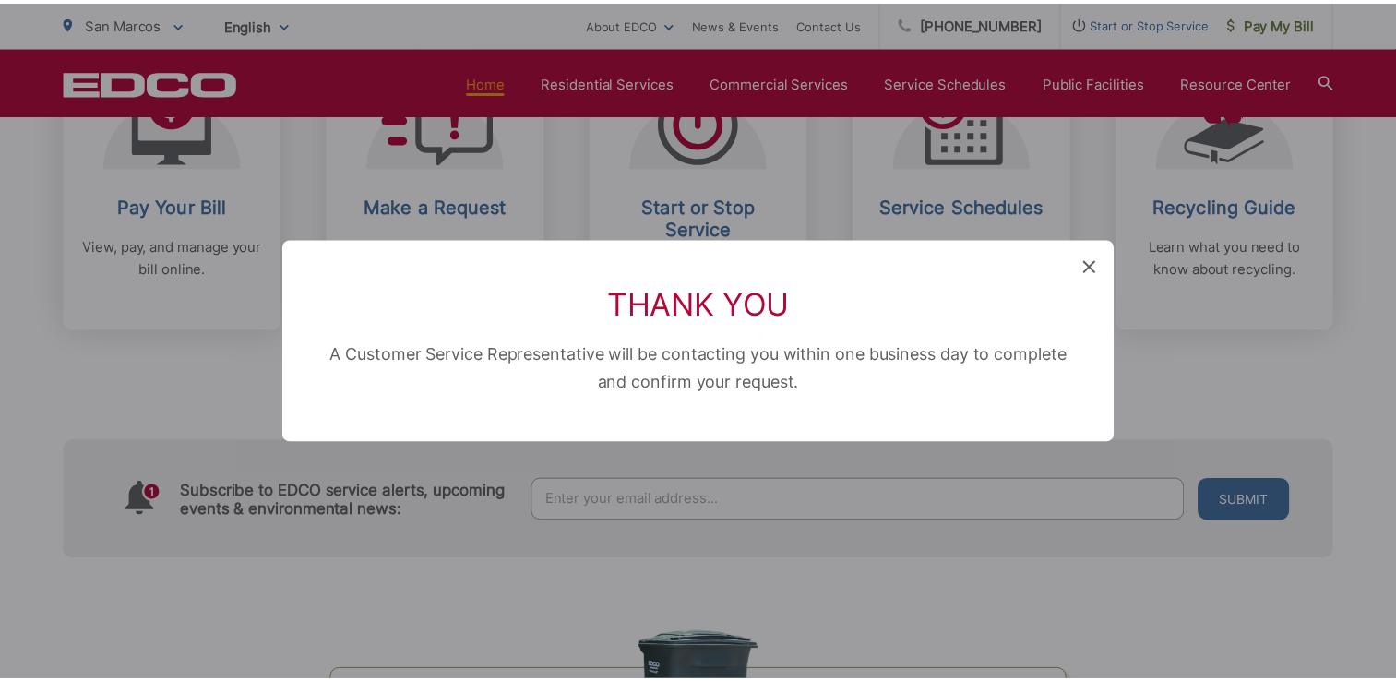
scroll to position [723, 0]
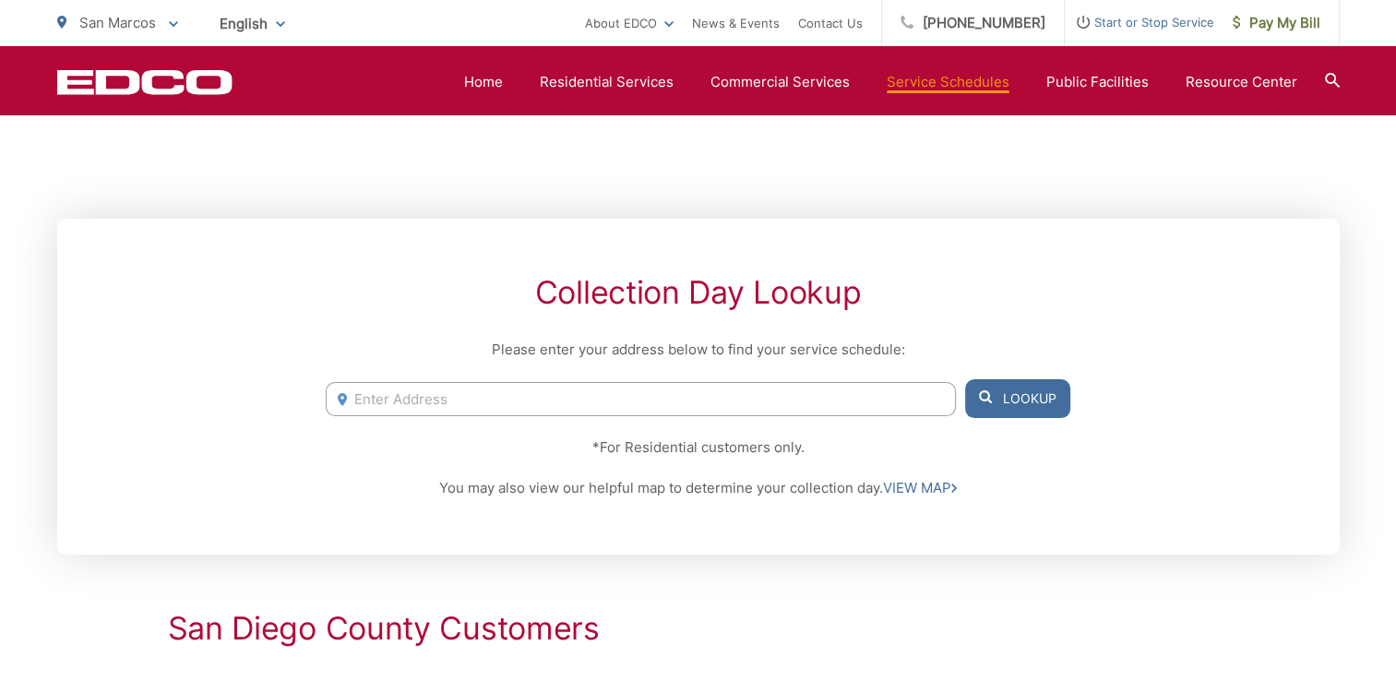
scroll to position [254, 0]
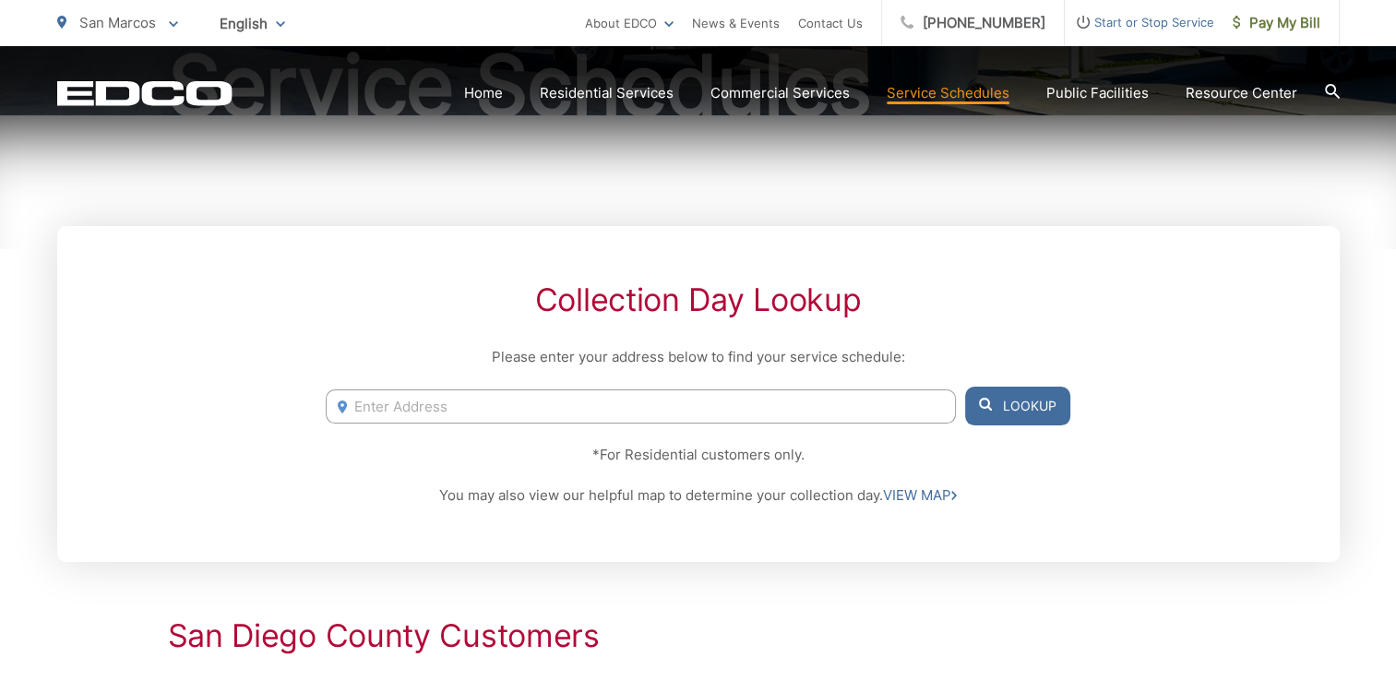
click at [603, 393] on input "Enter Address" at bounding box center [640, 406] width 629 height 34
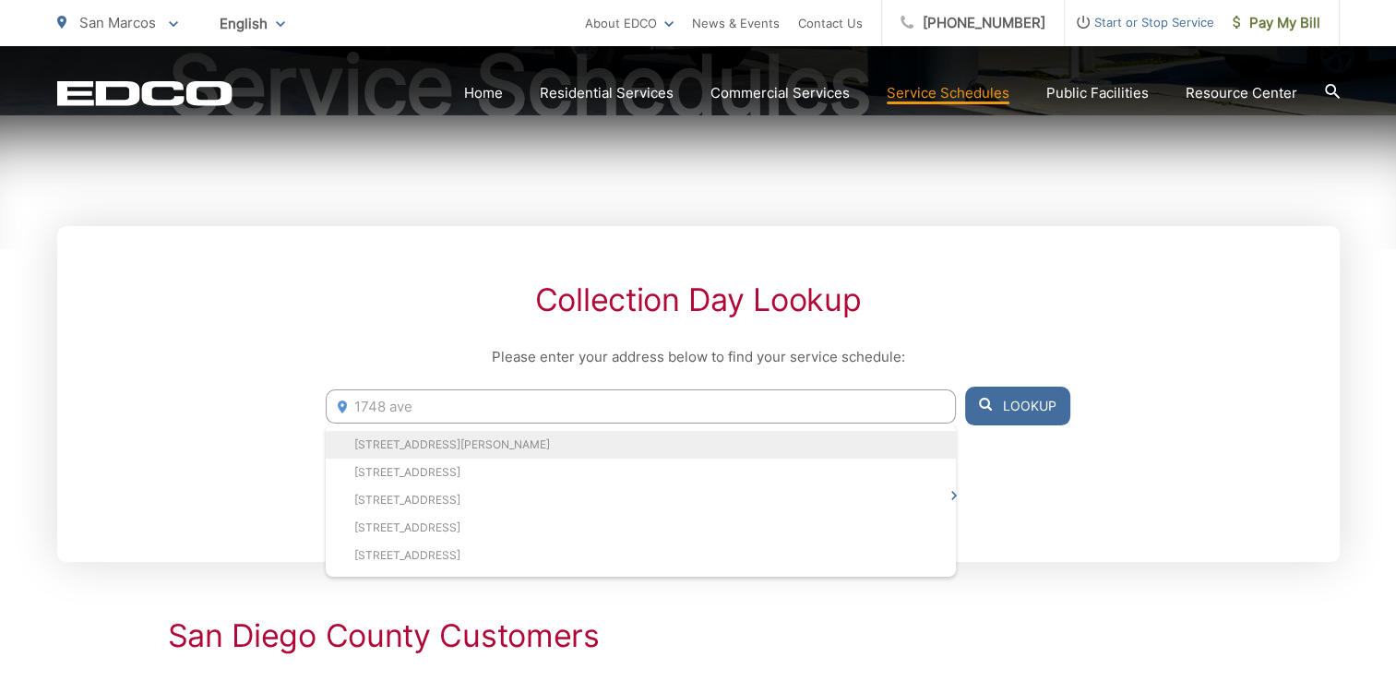
click at [566, 435] on li "1748 Avenida Regina, San Marcos, CA, 92069" at bounding box center [640, 445] width 629 height 28
type input "1748 Avenida Regina, San Marcos, CA, 92069"
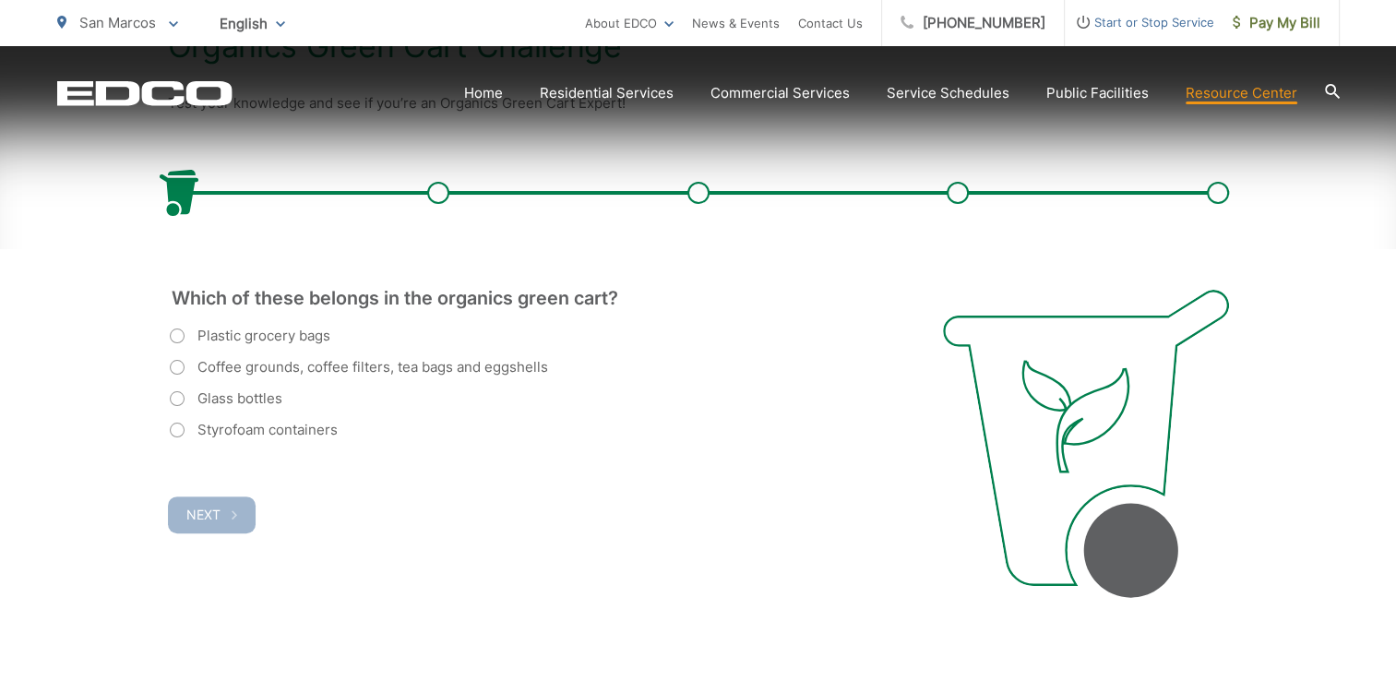
scroll to position [453, 0]
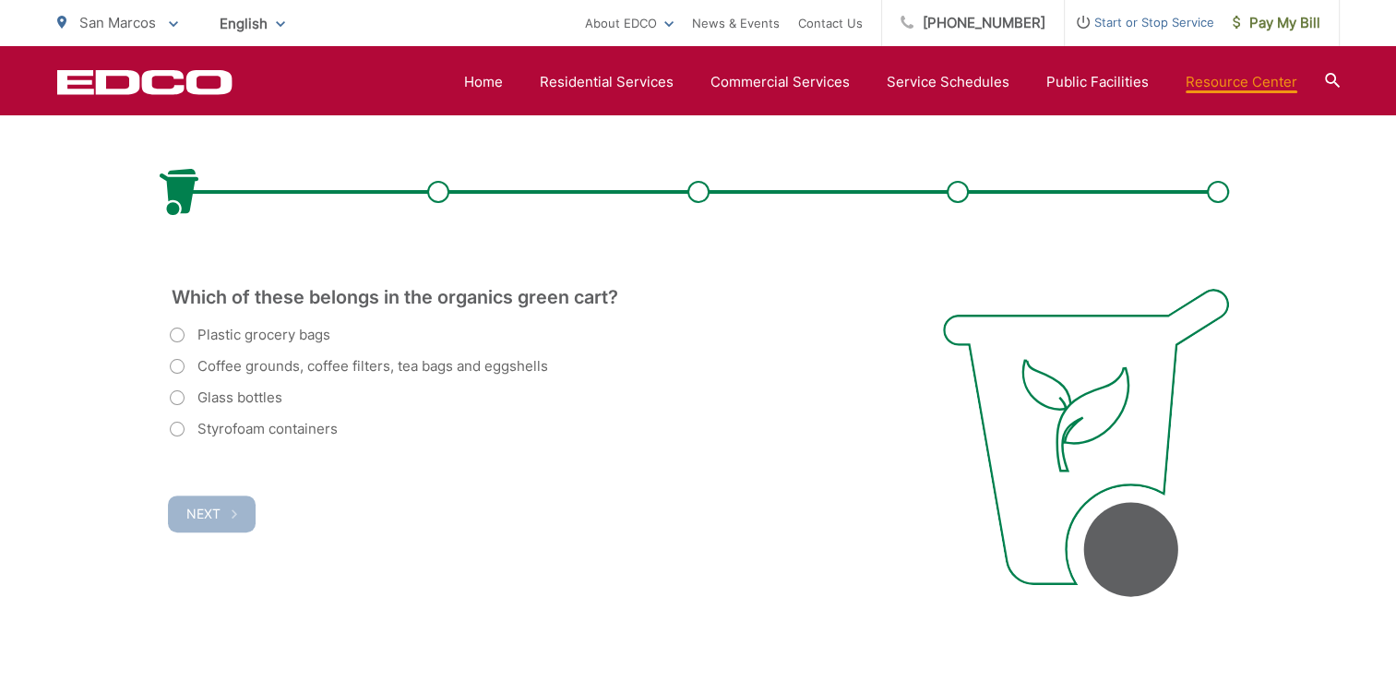
click at [184, 370] on label "Coffee grounds, coffee filters, tea bags and eggshells" at bounding box center [359, 366] width 378 height 22
radio input "true"
click at [197, 501] on button "Next" at bounding box center [212, 513] width 88 height 37
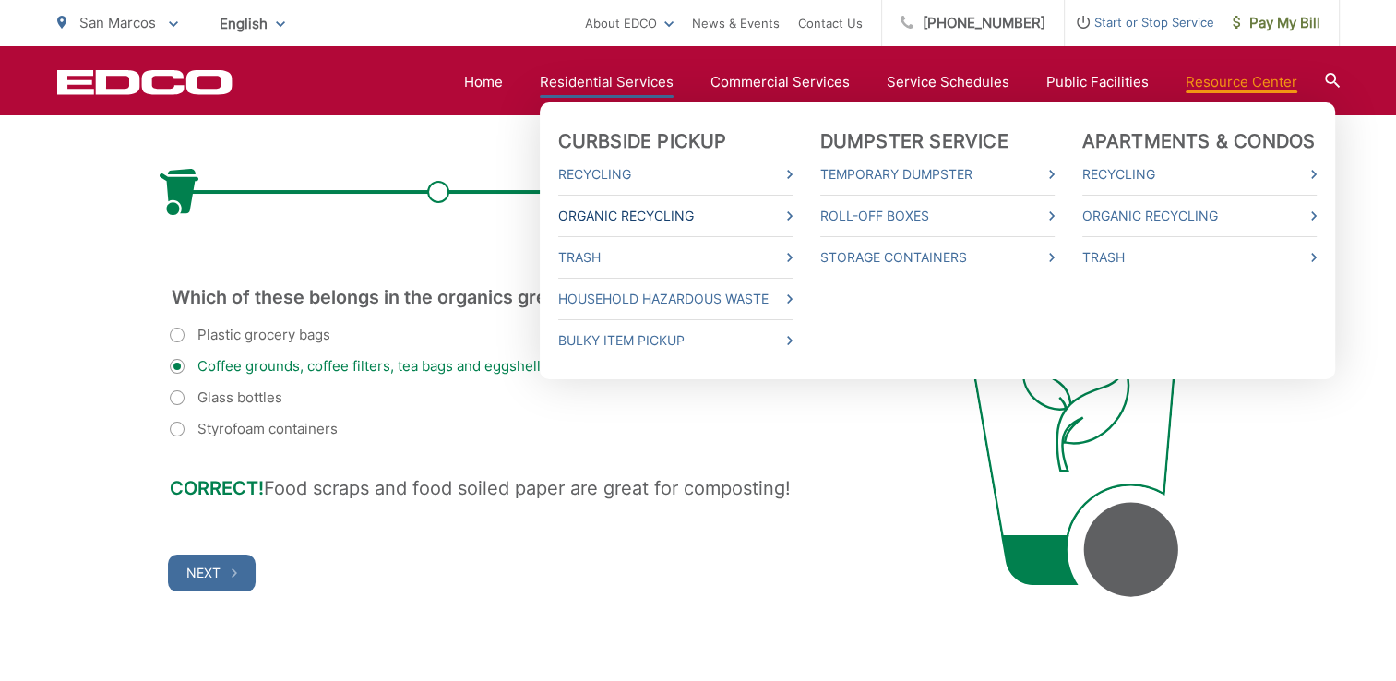
click at [630, 216] on link "Organic Recycling" at bounding box center [675, 216] width 234 height 22
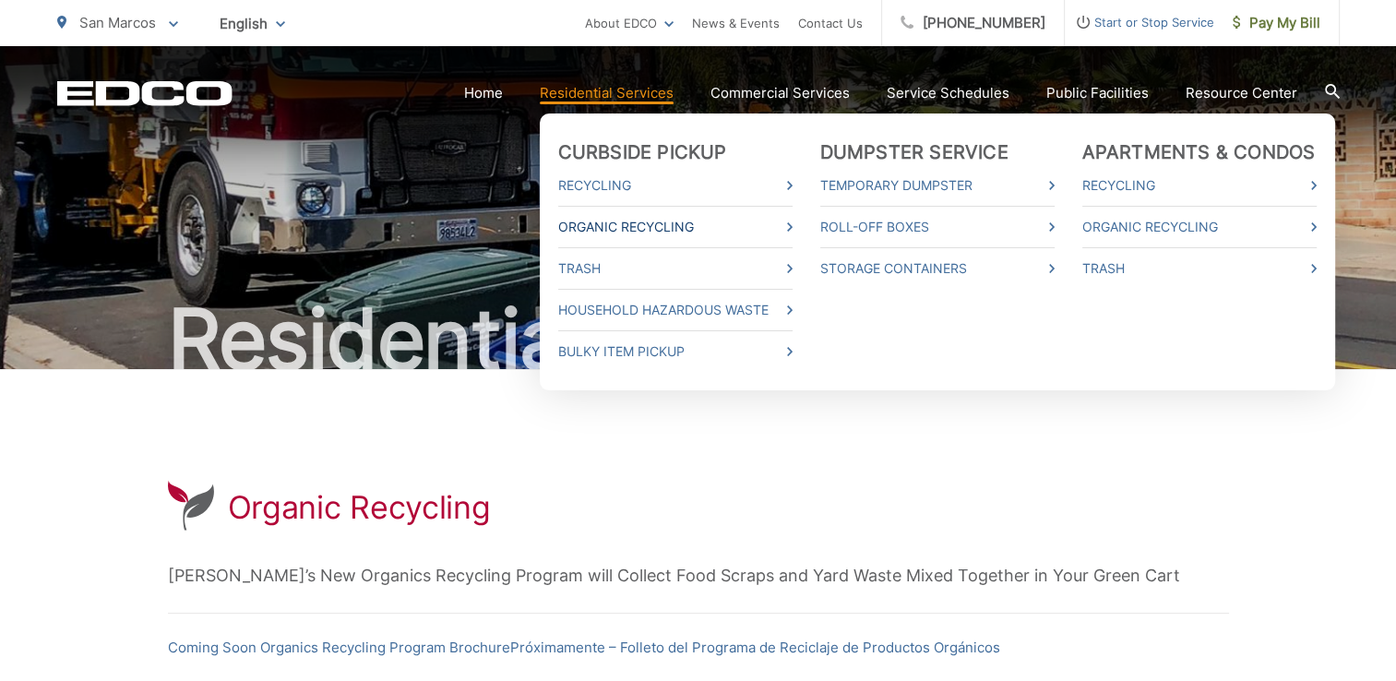
click at [632, 226] on link "Organic Recycling" at bounding box center [675, 227] width 234 height 22
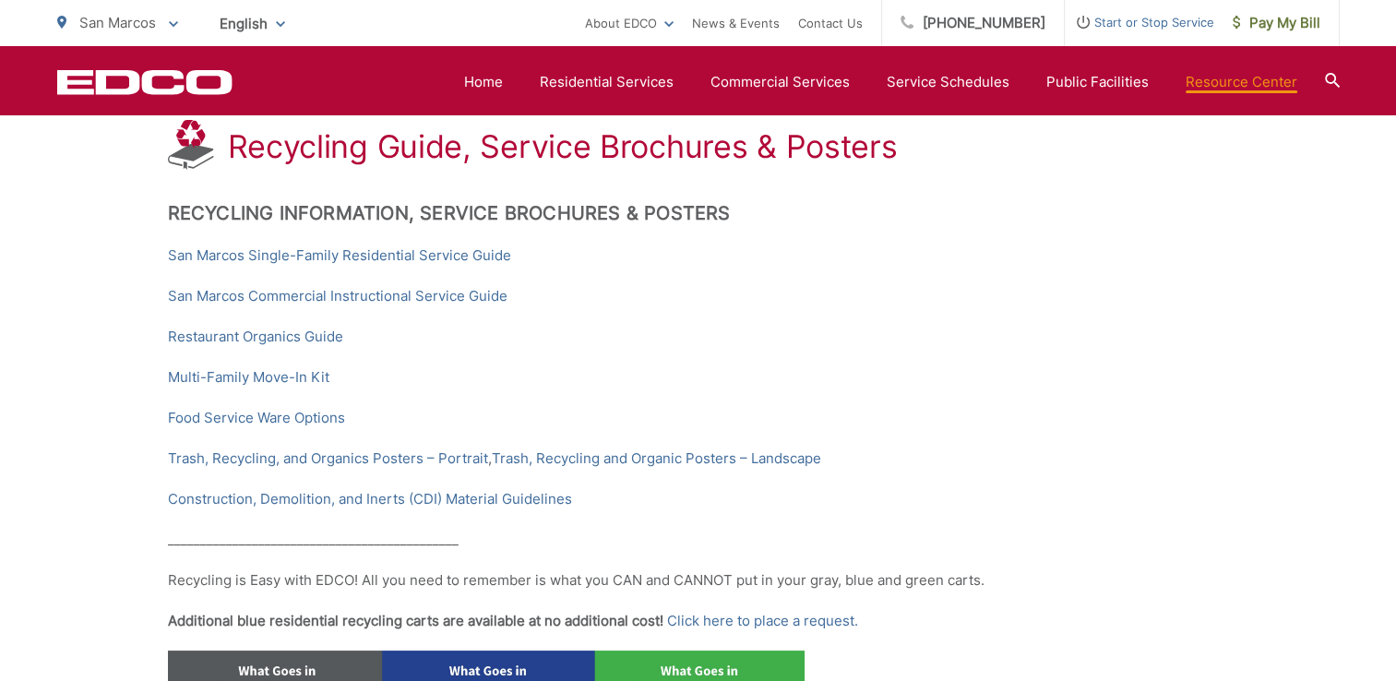
scroll to position [358, 0]
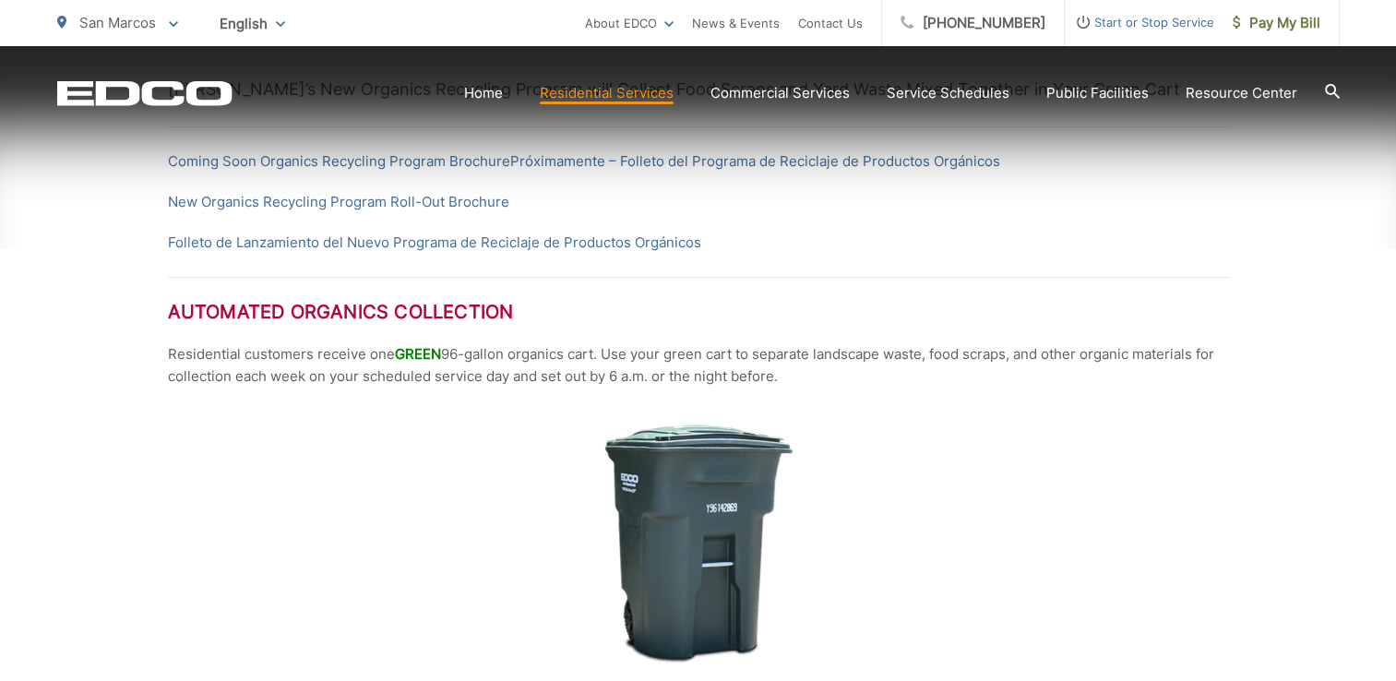
scroll to position [487, 0]
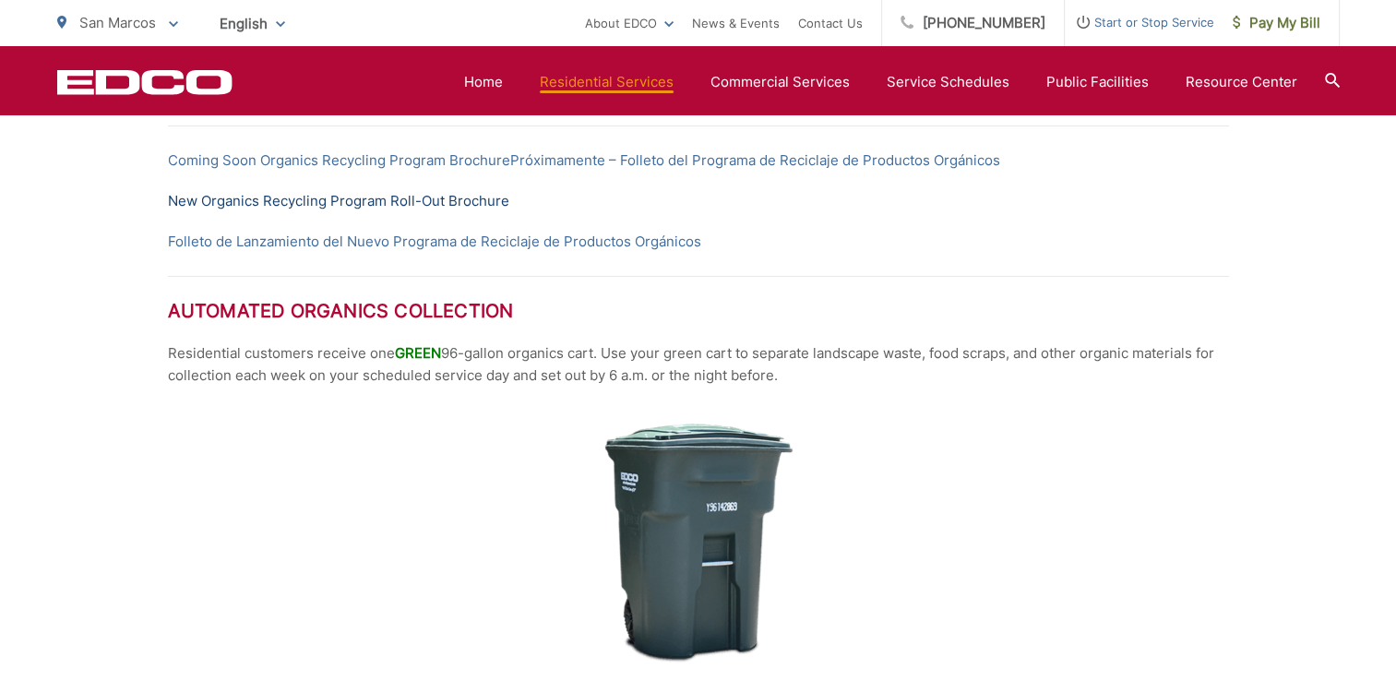
click at [462, 197] on link "New Organics Recycling Program Roll-Out Brochure" at bounding box center [338, 201] width 341 height 22
